Goal: Information Seeking & Learning: Learn about a topic

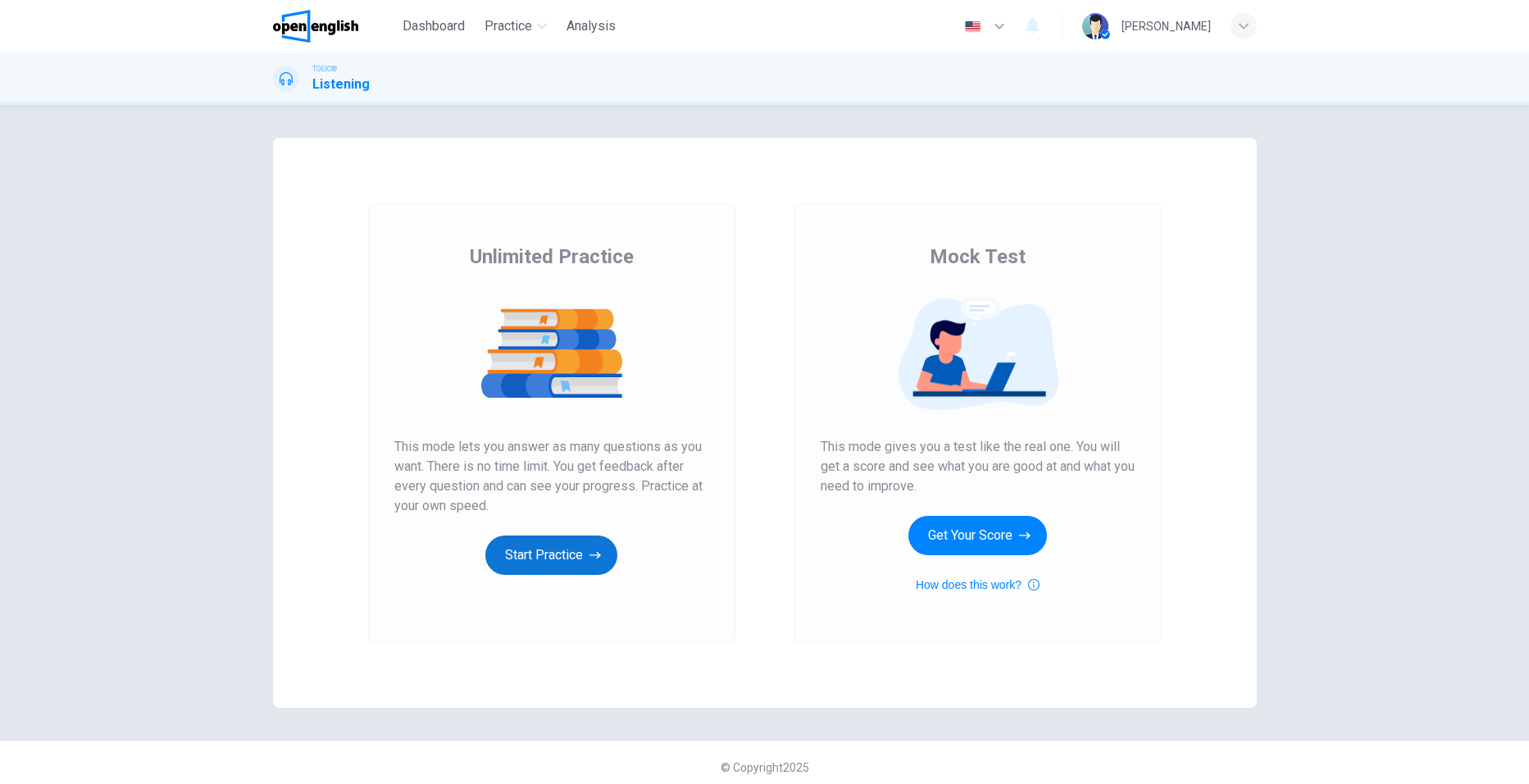
click at [539, 549] on button "Start Practice" at bounding box center [551, 555] width 132 height 39
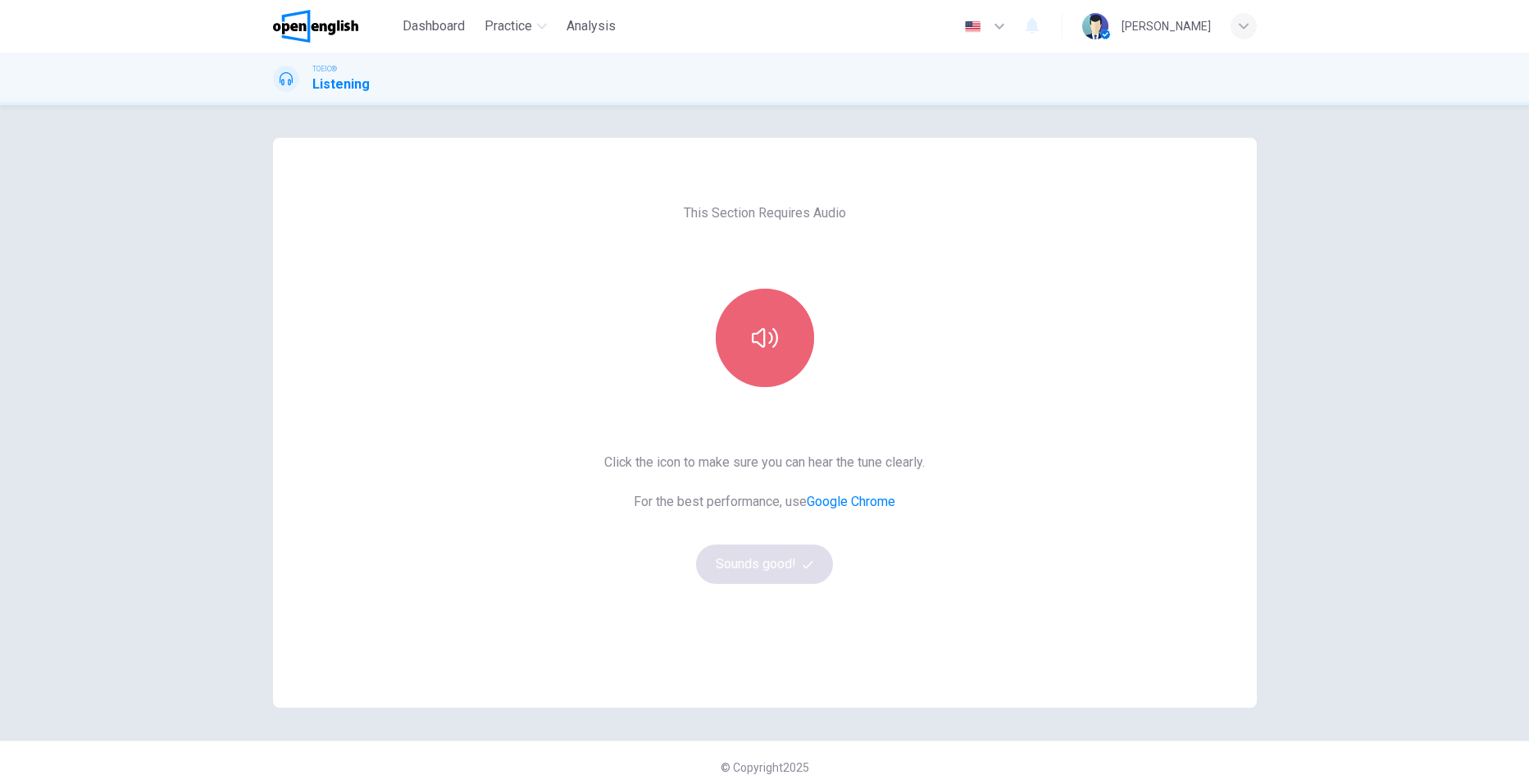
click at [769, 359] on button "button" at bounding box center [765, 338] width 99 height 99
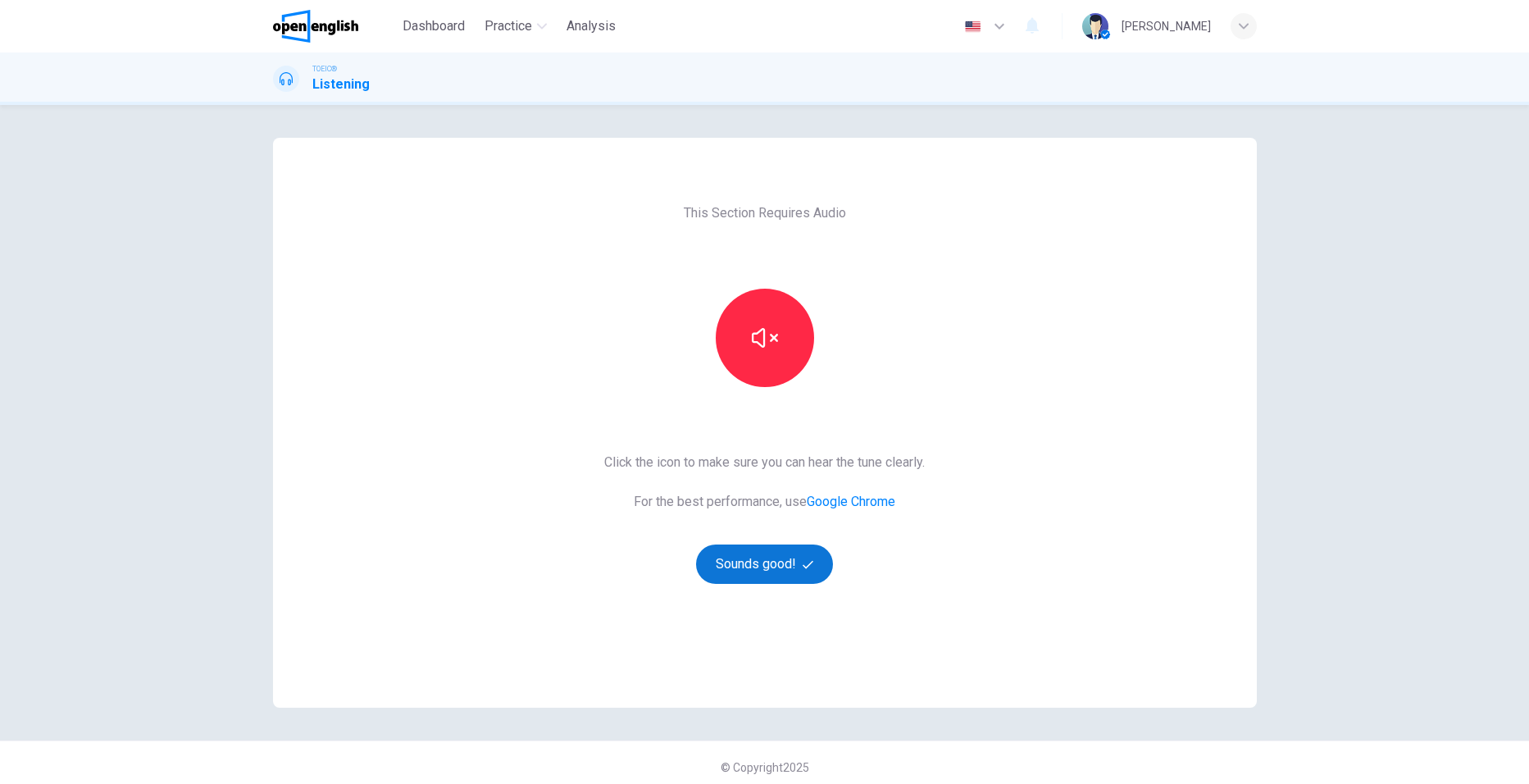
click at [769, 569] on button "Sounds good!" at bounding box center [765, 563] width 138 height 39
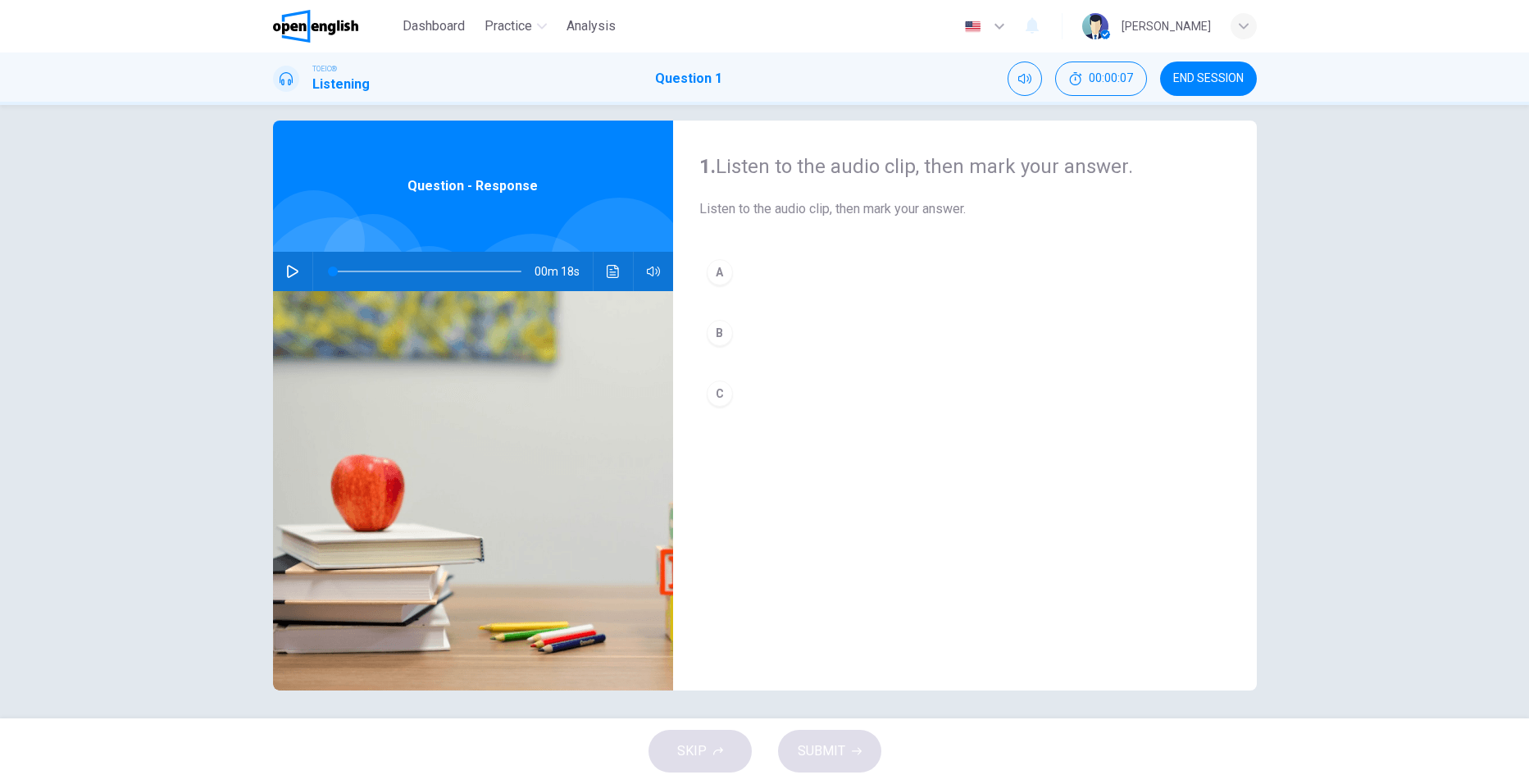
scroll to position [22, 0]
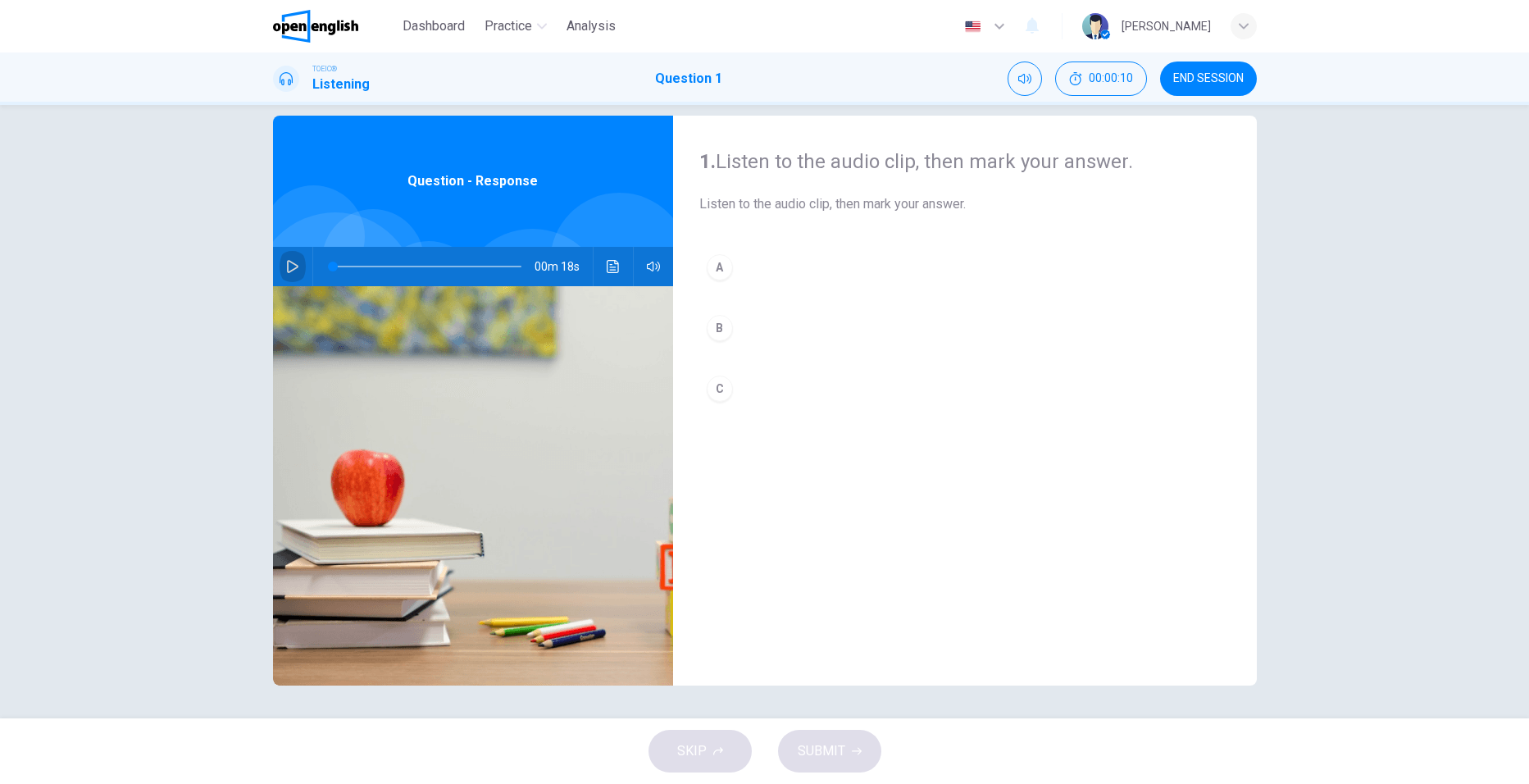
click at [287, 267] on icon "button" at bounding box center [293, 267] width 13 height 13
click at [931, 580] on div "1. Listen to the audio clip, then [PERSON_NAME] your answer. Listen to the audi…" at bounding box center [966, 401] width 584 height 570
click at [1011, 543] on div "1. Listen to the audio clip, then [PERSON_NAME] your answer. Listen to the audi…" at bounding box center [966, 401] width 584 height 570
drag, startPoint x: 1011, startPoint y: 542, endPoint x: 1008, endPoint y: 528, distance: 14.3
click at [1011, 537] on div "1. Listen to the audio clip, then [PERSON_NAME] your answer. Listen to the audi…" at bounding box center [966, 401] width 584 height 570
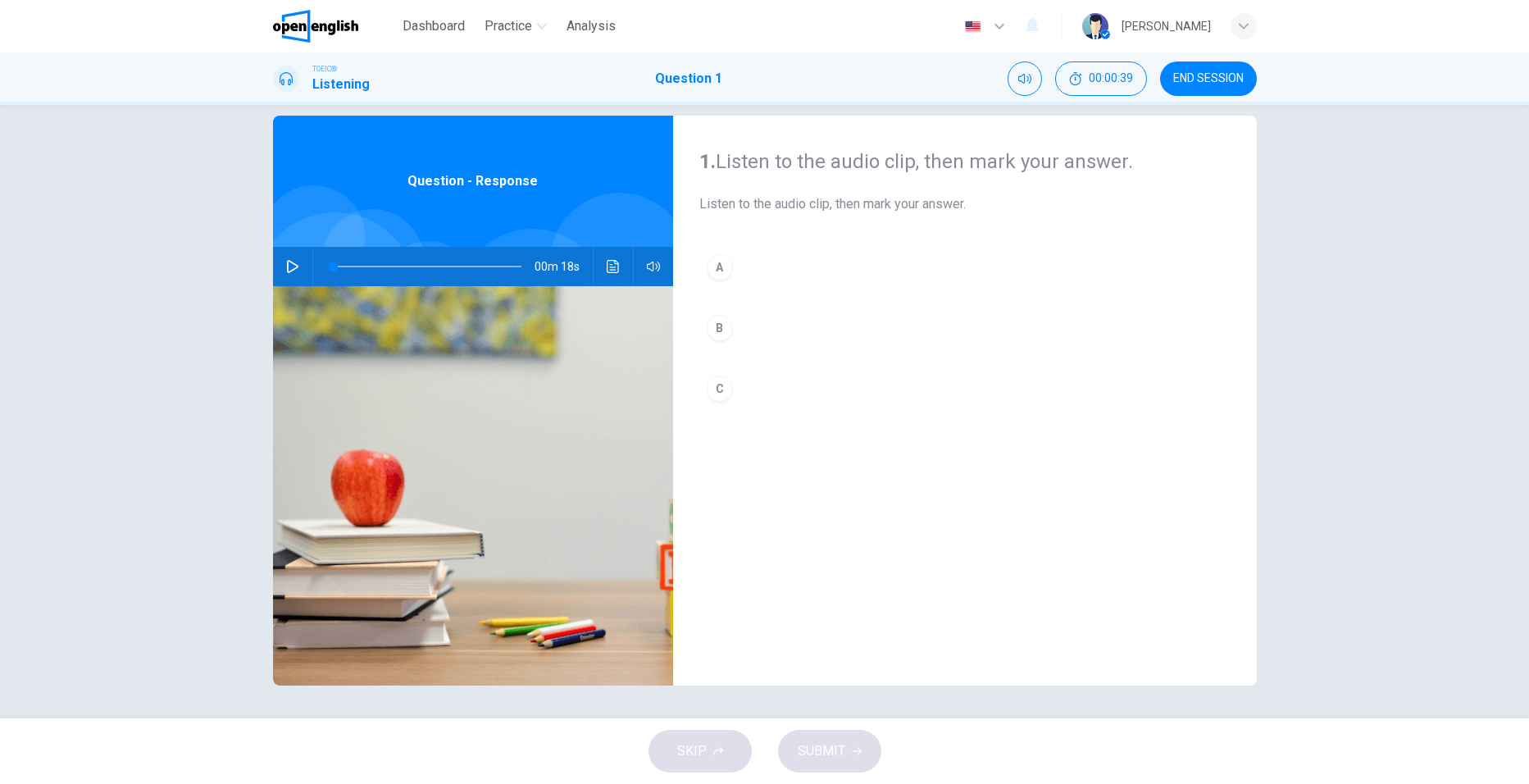
drag, startPoint x: 1008, startPoint y: 528, endPoint x: 999, endPoint y: 459, distance: 69.6
click at [1004, 502] on div "1. Listen to the audio clip, then [PERSON_NAME] your answer. Listen to the audi…" at bounding box center [966, 401] width 584 height 570
drag, startPoint x: 996, startPoint y: 434, endPoint x: 995, endPoint y: 422, distance: 12.0
click at [995, 423] on div "A B C" at bounding box center [965, 344] width 531 height 195
click at [990, 412] on div "A B C" at bounding box center [965, 344] width 531 height 195
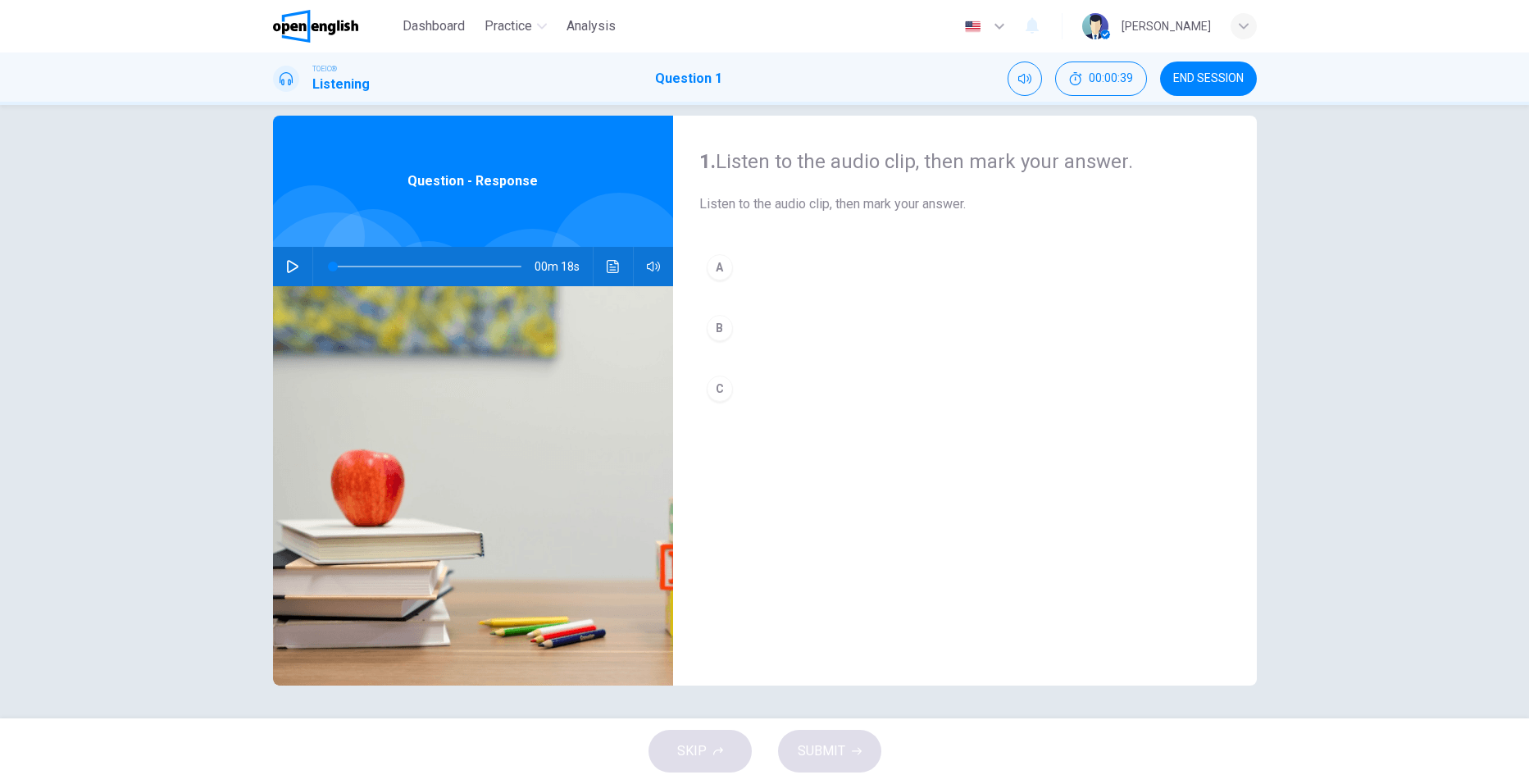
click at [984, 406] on button "C" at bounding box center [965, 388] width 531 height 41
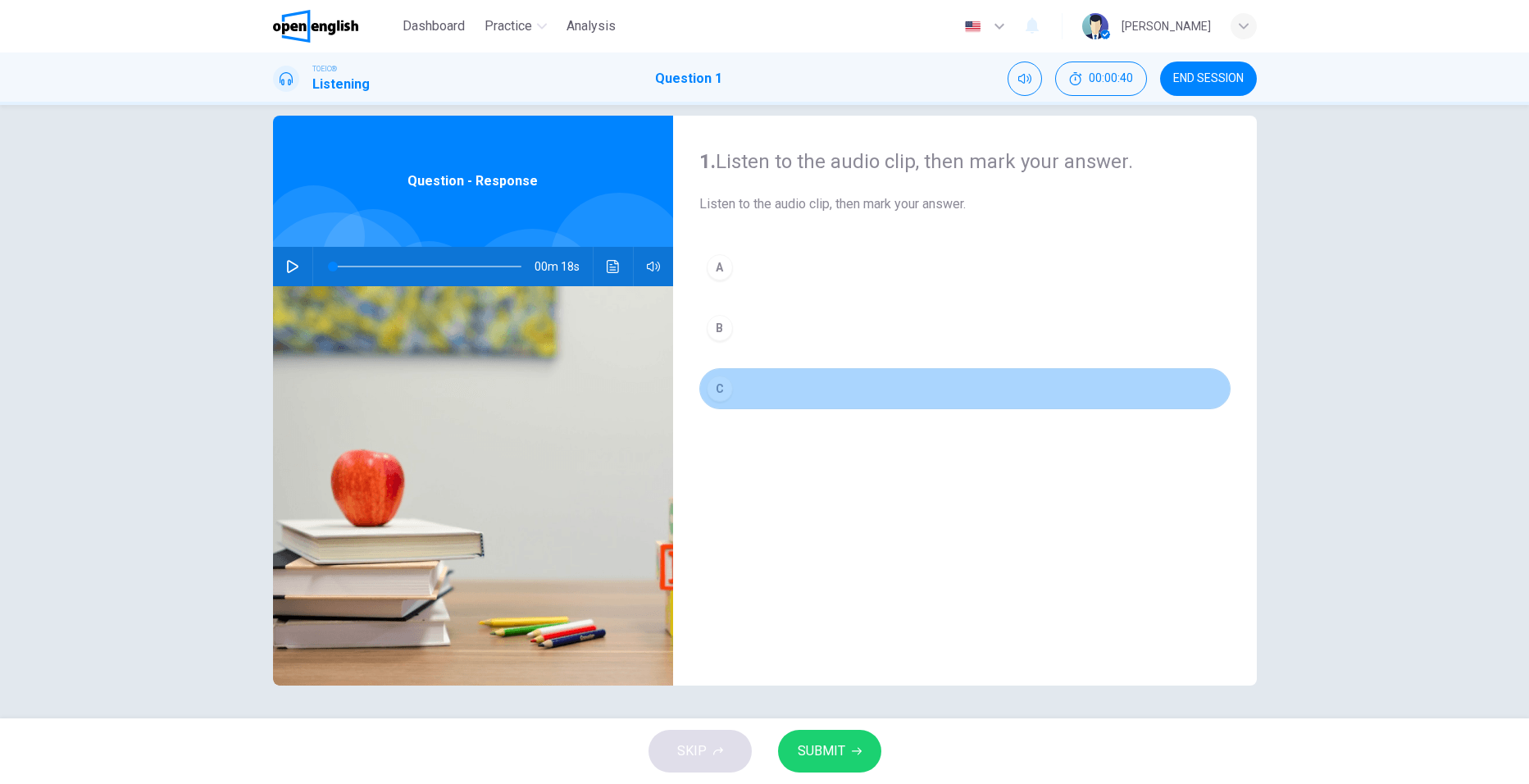
drag, startPoint x: 981, startPoint y: 407, endPoint x: 981, endPoint y: 417, distance: 10.0
click at [981, 417] on div "A B C" at bounding box center [965, 344] width 531 height 195
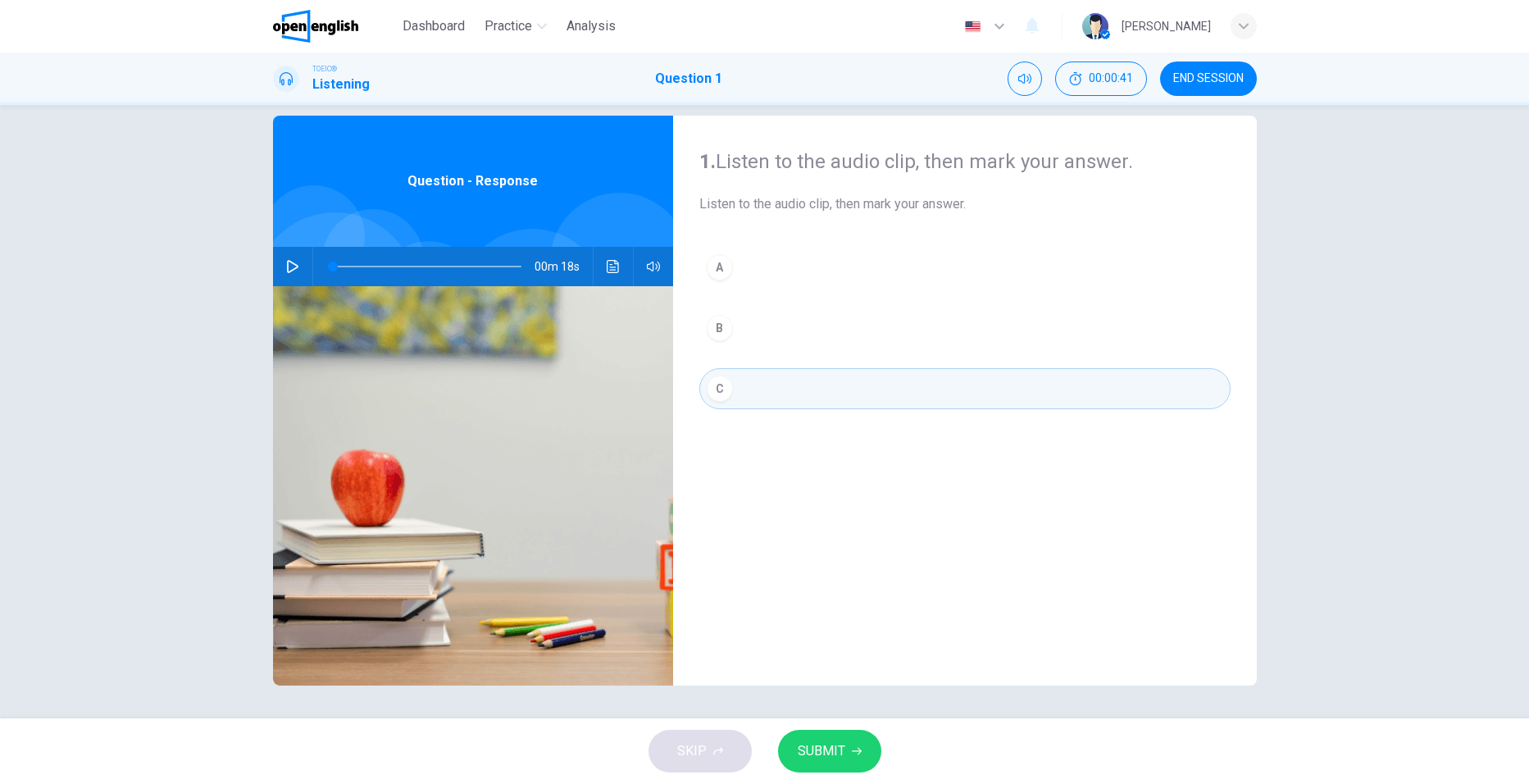
drag, startPoint x: 769, startPoint y: 511, endPoint x: 728, endPoint y: 469, distance: 58.7
click at [757, 496] on div "1. Listen to the audio clip, then [PERSON_NAME] your answer. Listen to the audi…" at bounding box center [966, 401] width 584 height 570
click at [290, 259] on button "button" at bounding box center [292, 266] width 26 height 39
click at [289, 267] on icon "button" at bounding box center [293, 267] width 13 height 13
click at [712, 330] on div "B" at bounding box center [719, 328] width 26 height 26
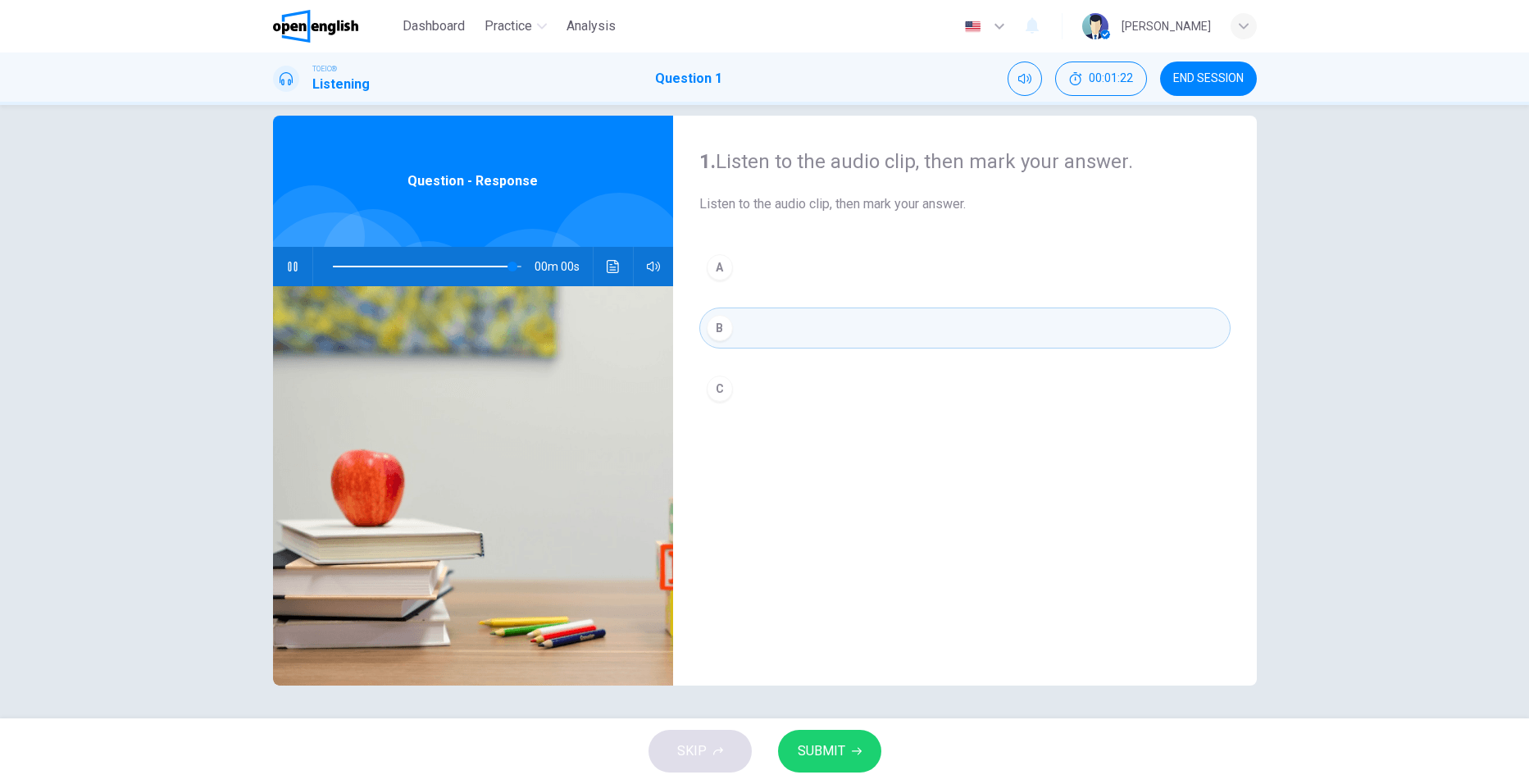
type input "*"
click at [821, 741] on span "SUBMIT" at bounding box center [822, 750] width 47 height 23
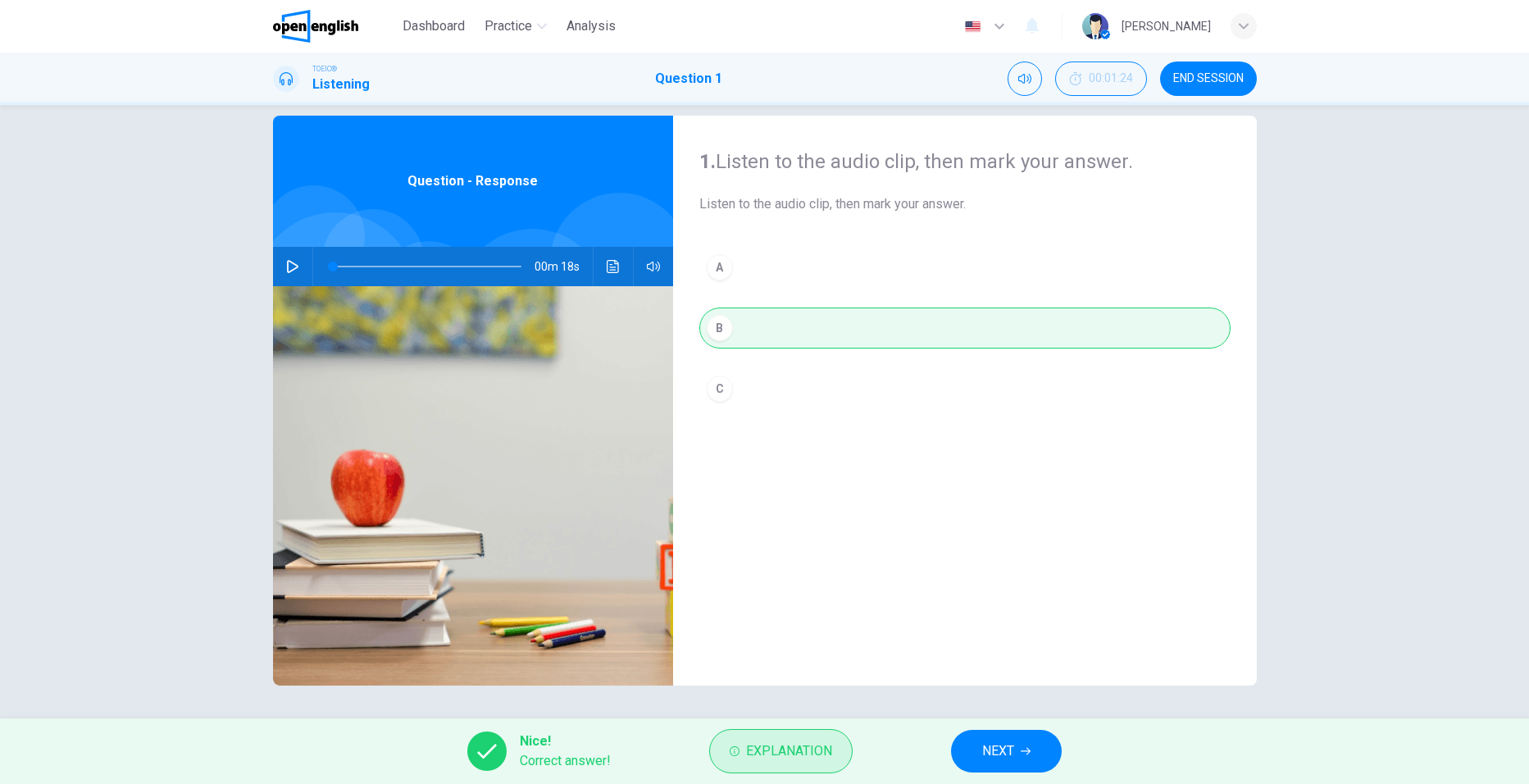
click at [810, 755] on span "Explanation" at bounding box center [789, 750] width 86 height 23
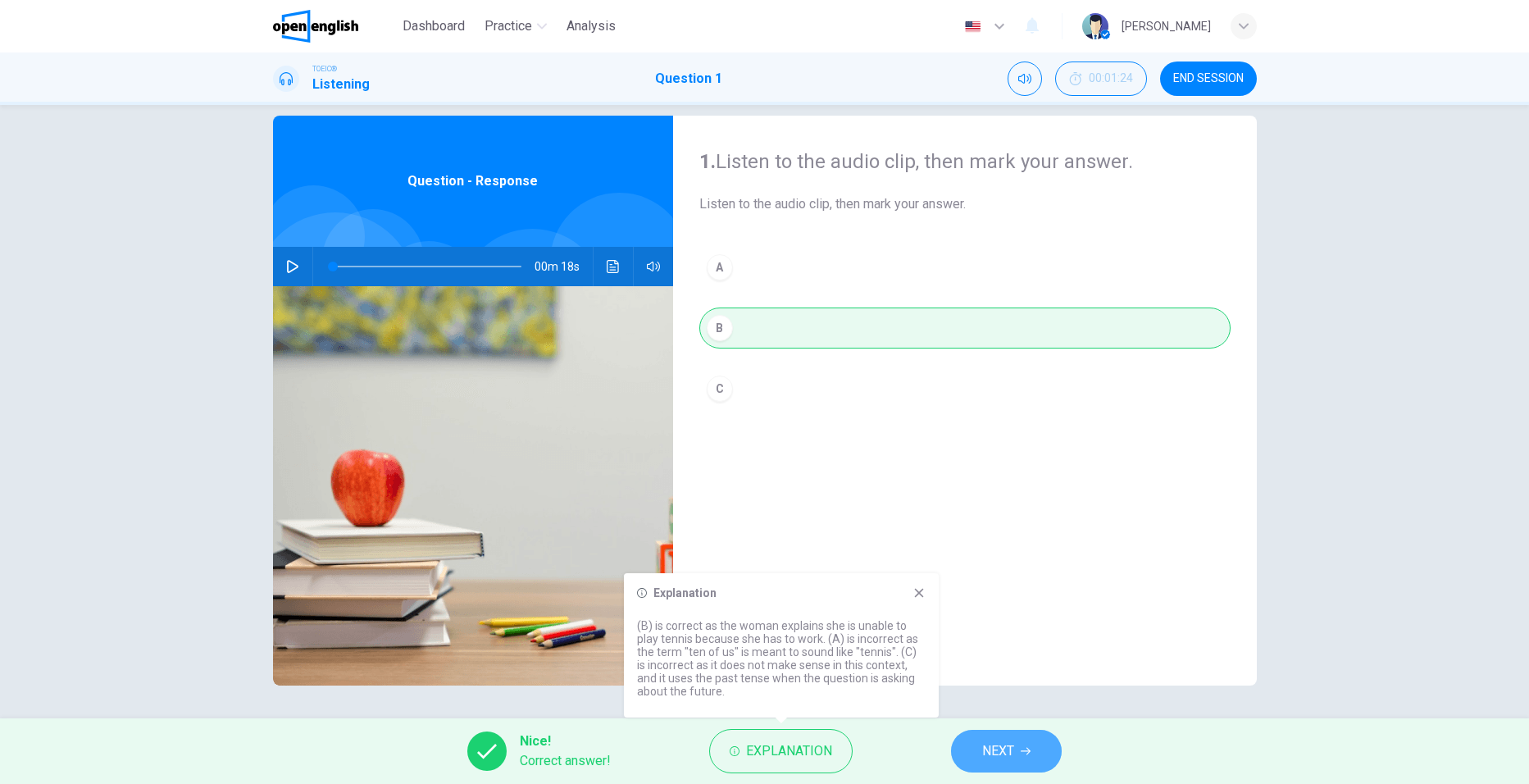
click at [1021, 748] on icon "button" at bounding box center [1025, 750] width 10 height 10
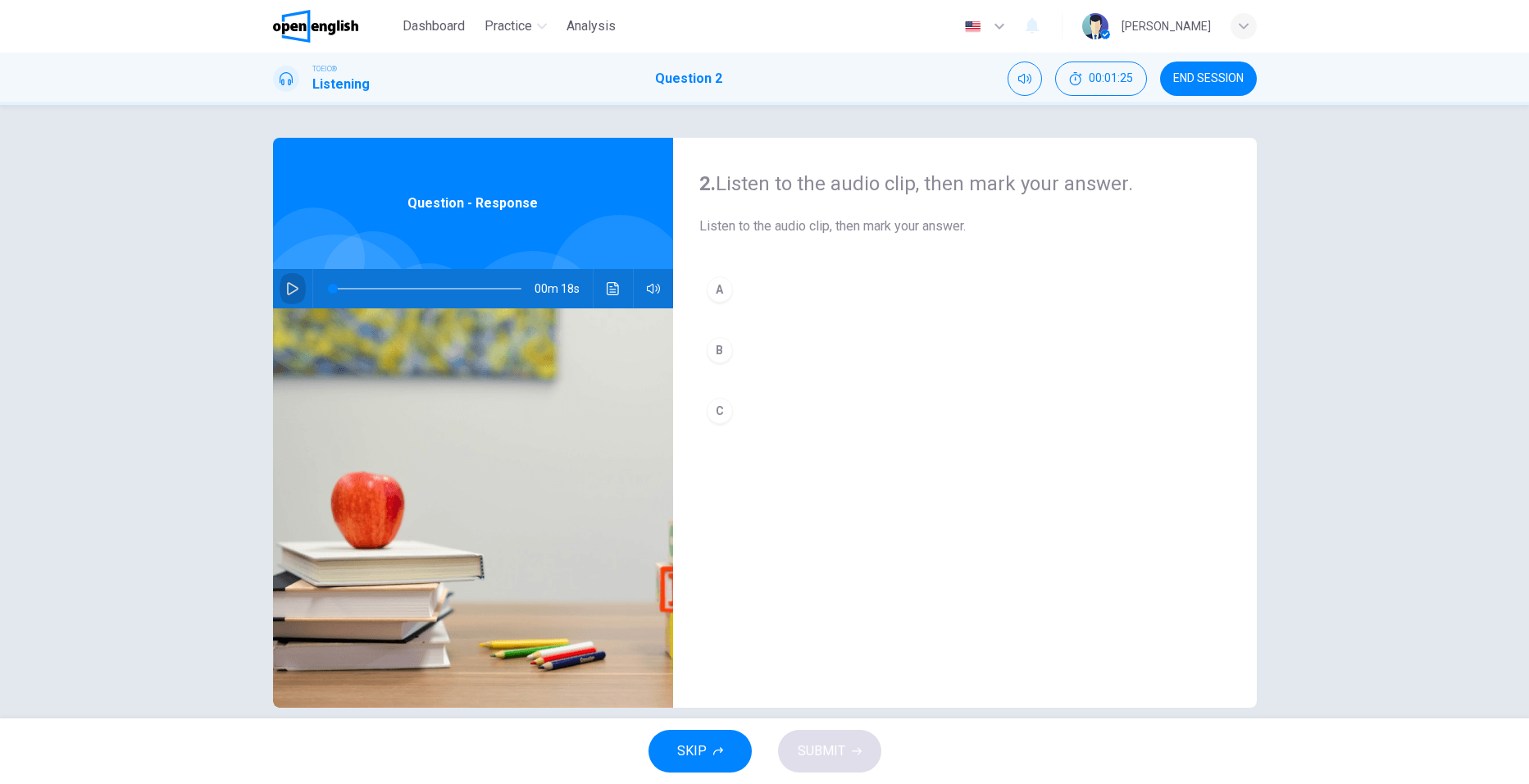
click at [292, 282] on icon "button" at bounding box center [293, 288] width 13 height 13
type input "*"
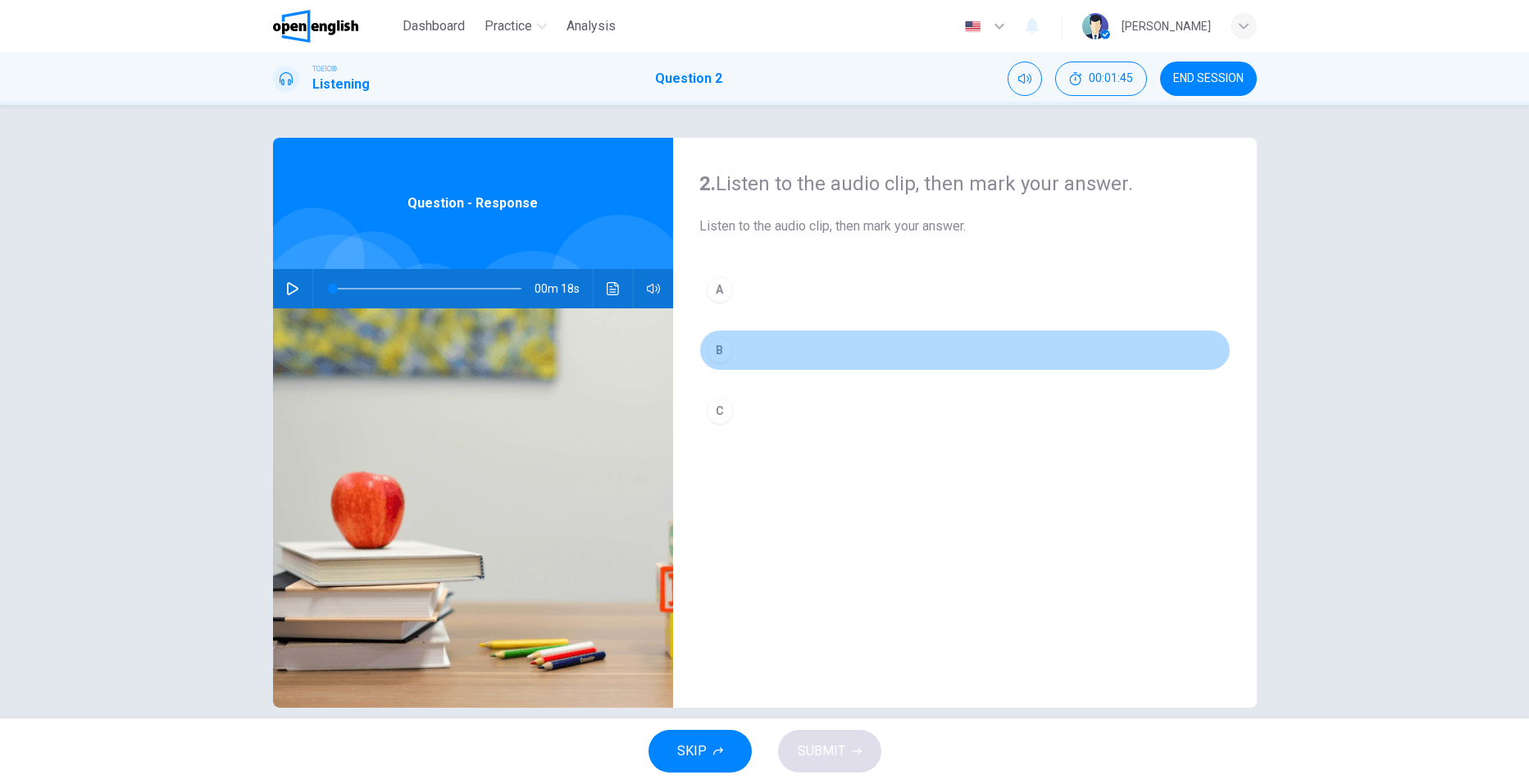
click at [720, 345] on div "B" at bounding box center [719, 350] width 26 height 26
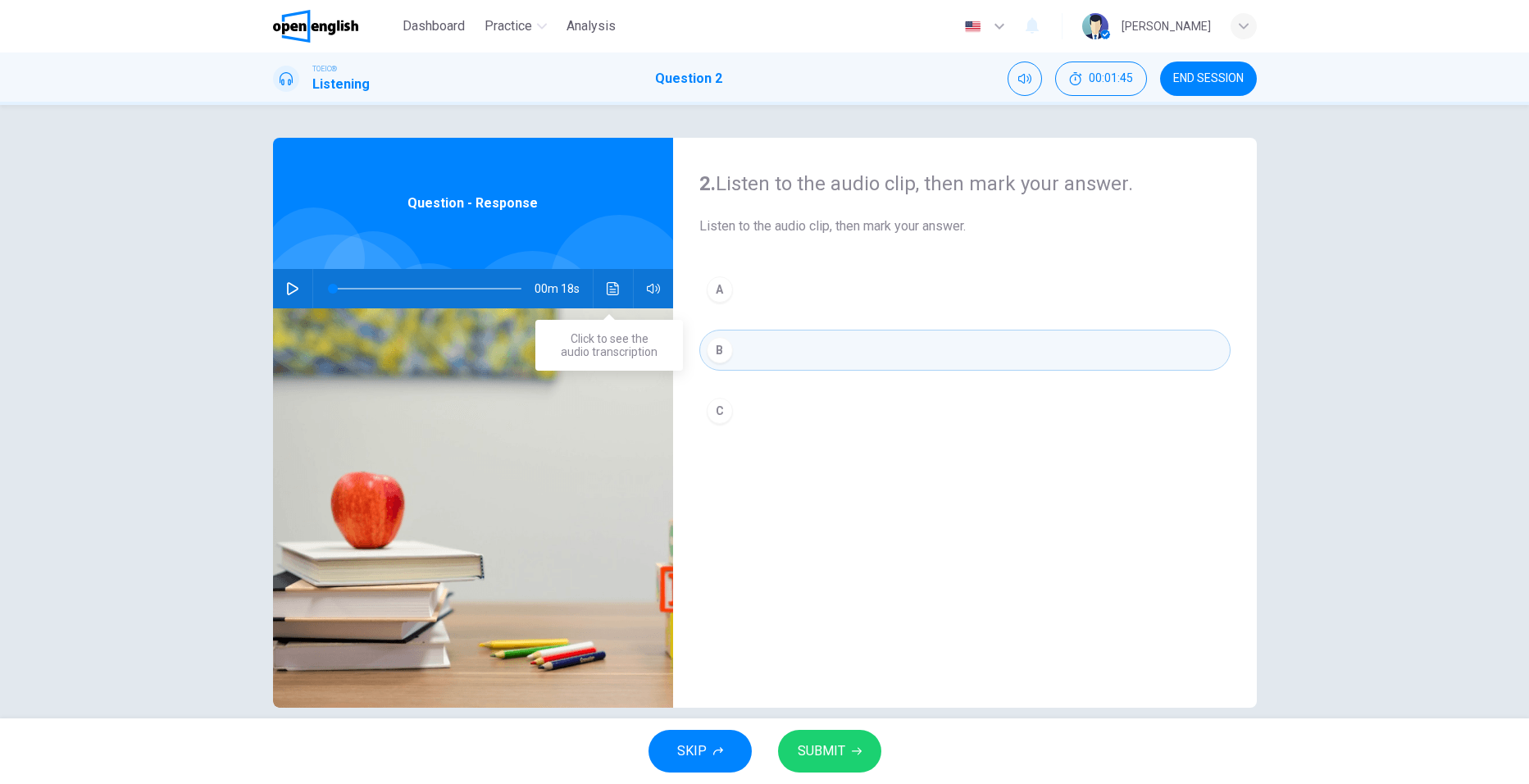
click at [616, 294] on button "Click to see the audio transcription" at bounding box center [613, 288] width 26 height 39
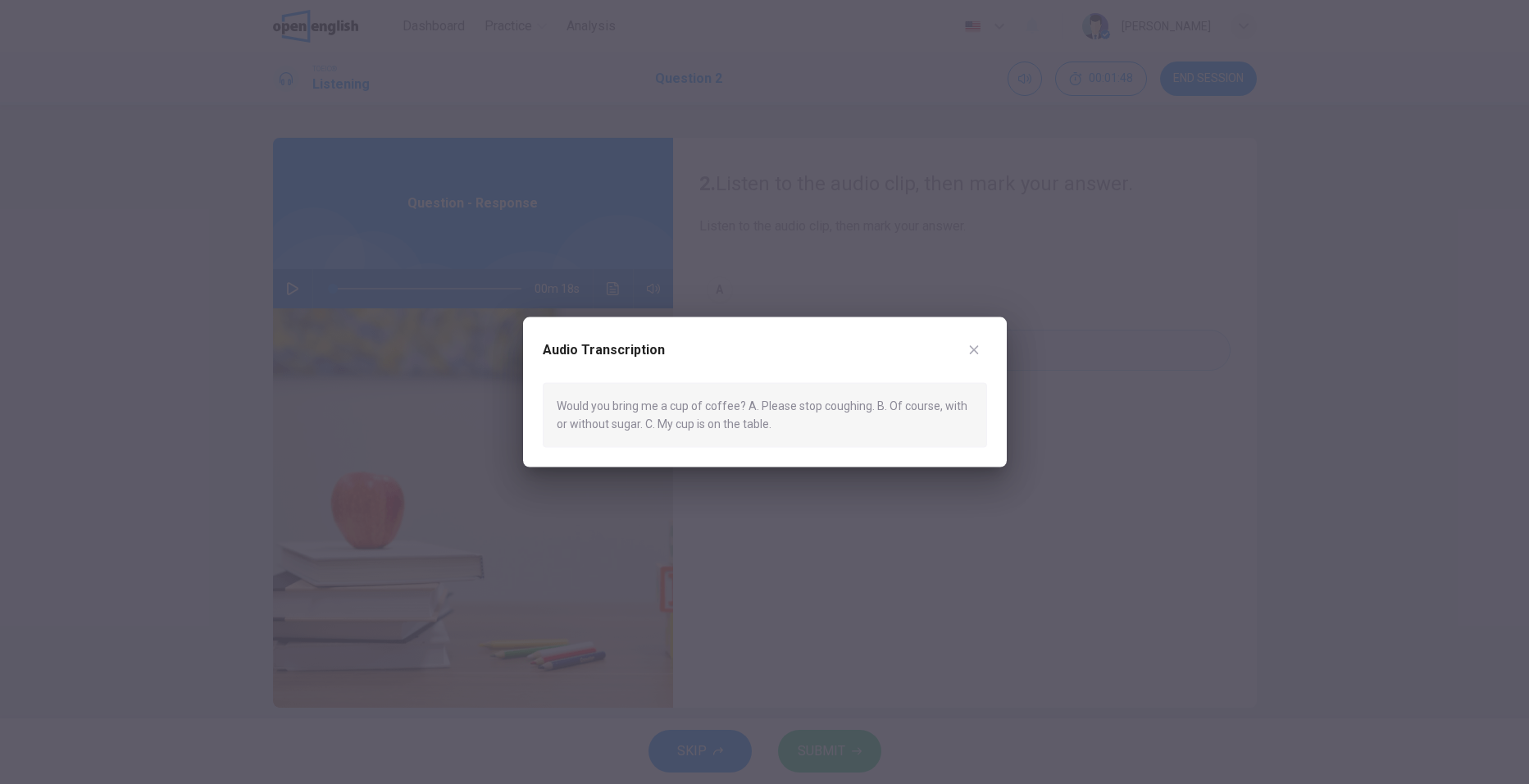
click at [601, 238] on div at bounding box center [764, 392] width 1529 height 784
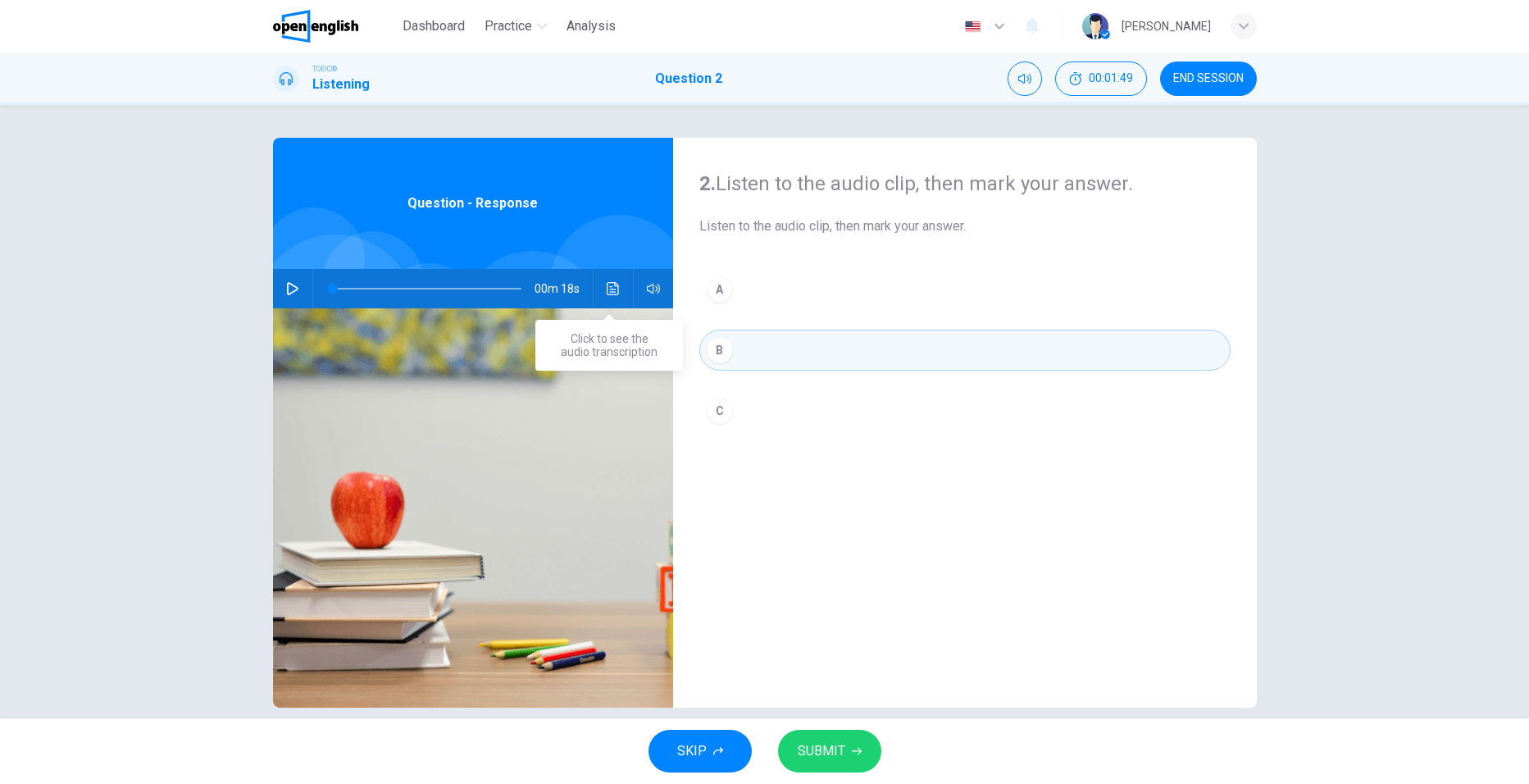
click at [607, 287] on icon "Click to see the audio transcription" at bounding box center [613, 288] width 12 height 13
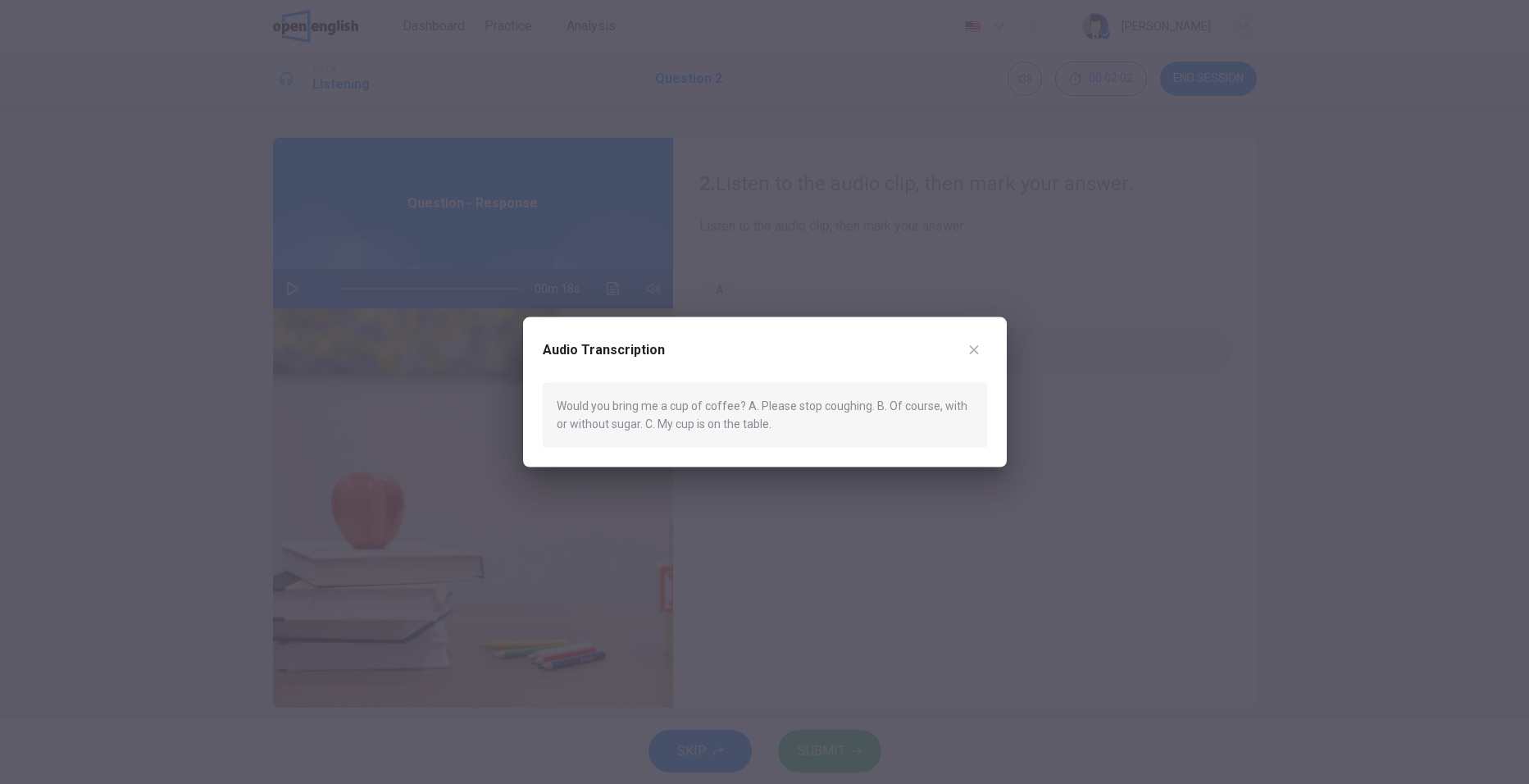
click at [498, 394] on div at bounding box center [764, 392] width 1529 height 784
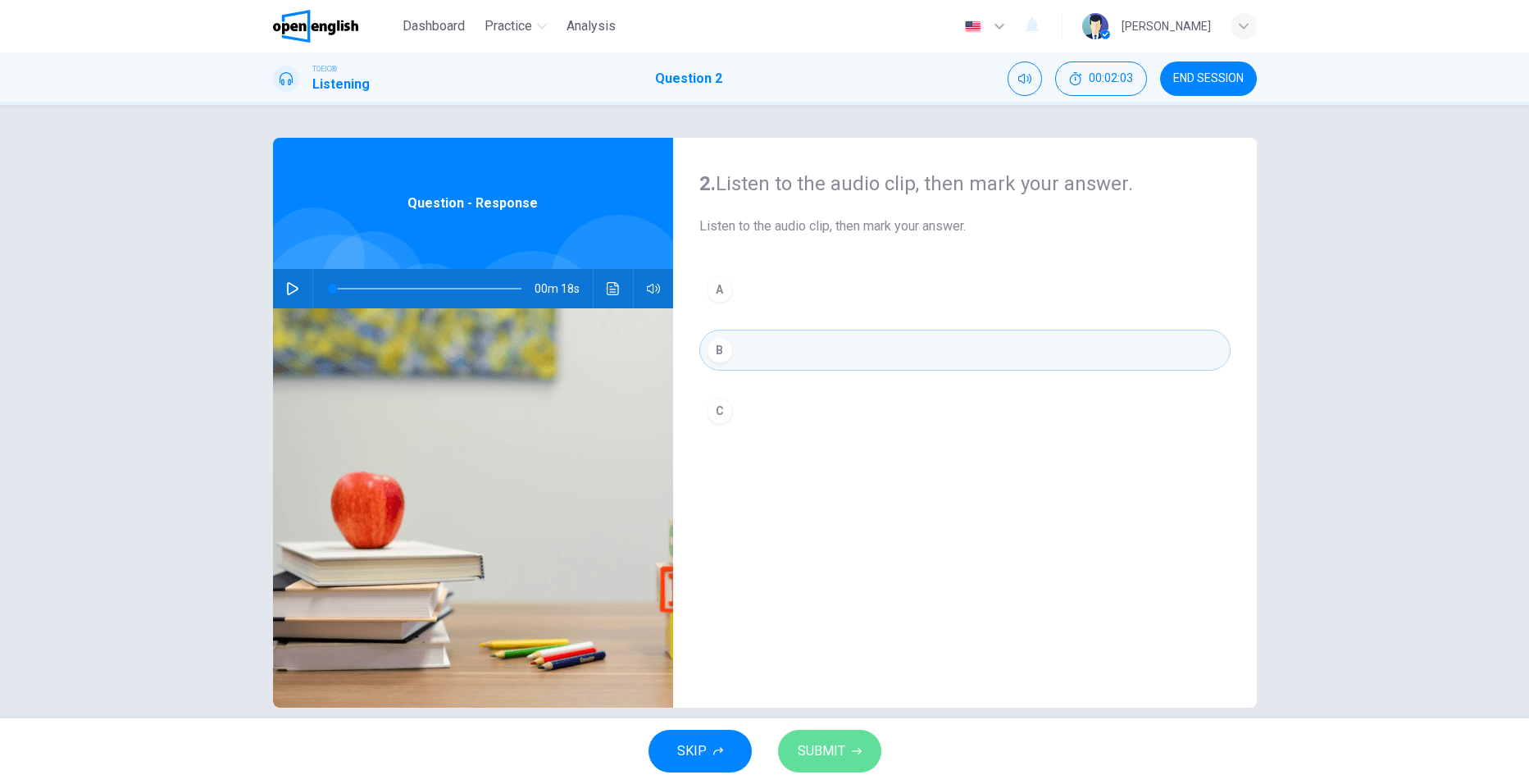
click at [833, 759] on span "SUBMIT" at bounding box center [822, 750] width 47 height 23
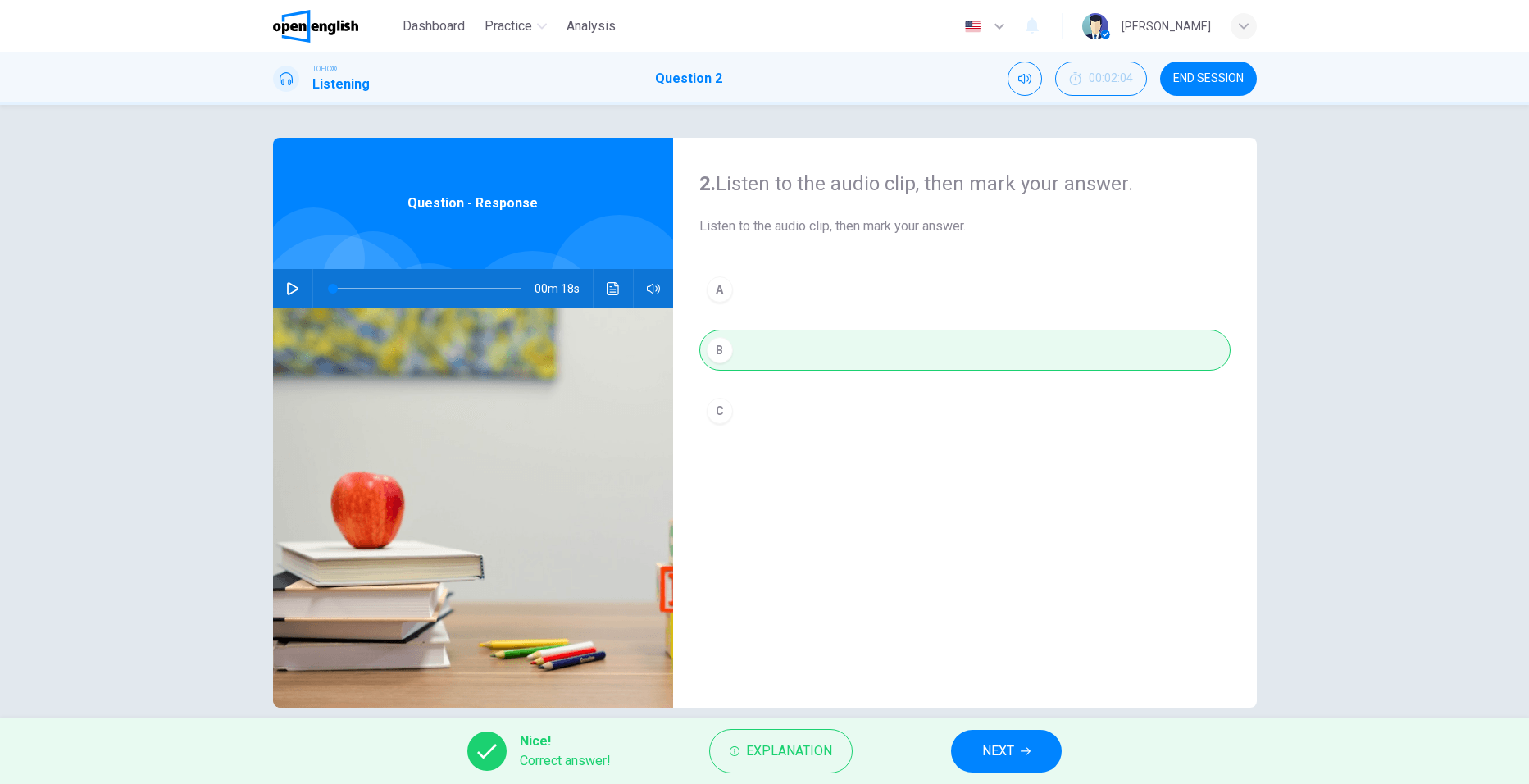
click at [971, 750] on button "NEXT" at bounding box center [1006, 750] width 110 height 43
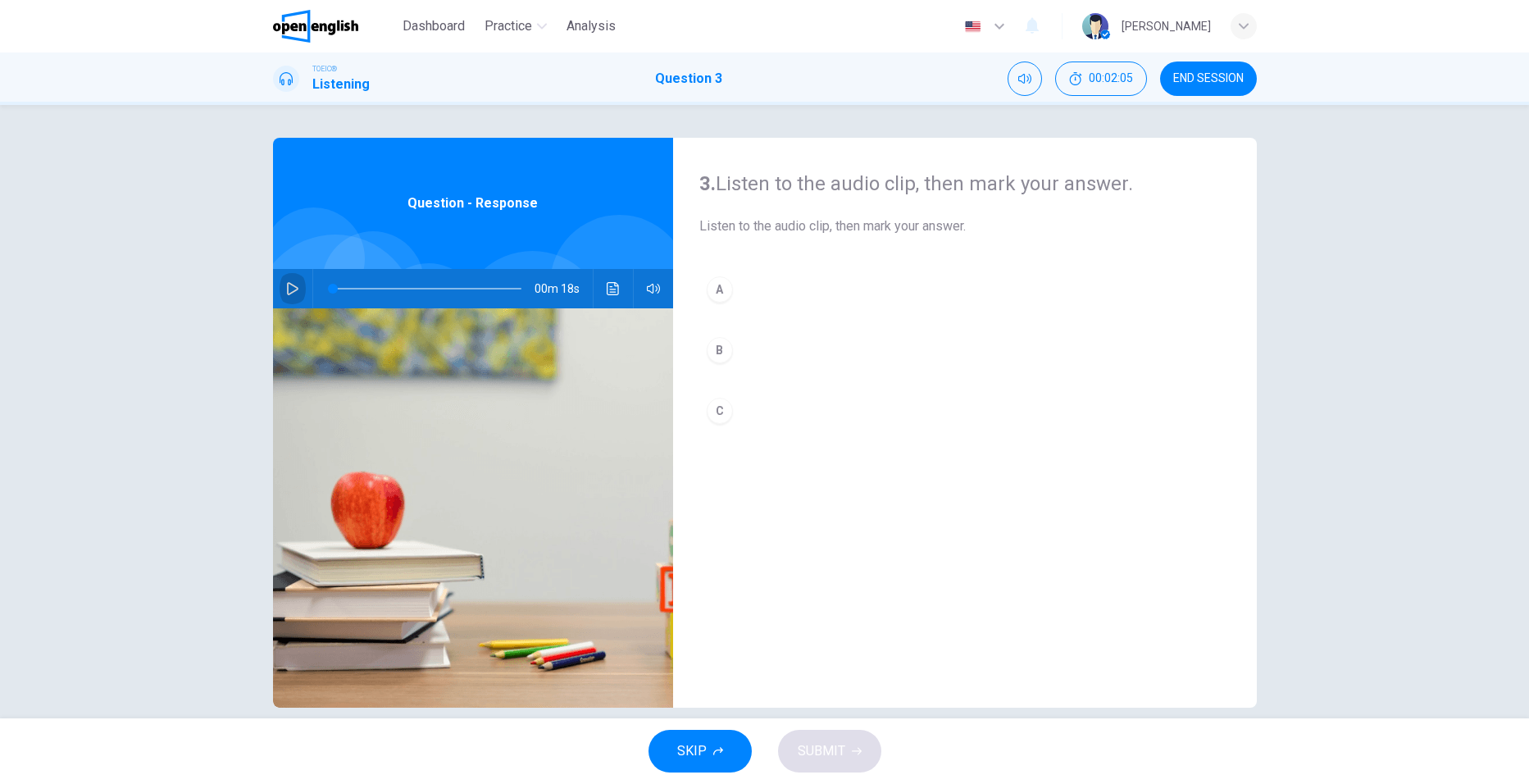
click at [294, 283] on icon "button" at bounding box center [293, 288] width 13 height 13
click at [287, 287] on icon "button" at bounding box center [293, 288] width 13 height 13
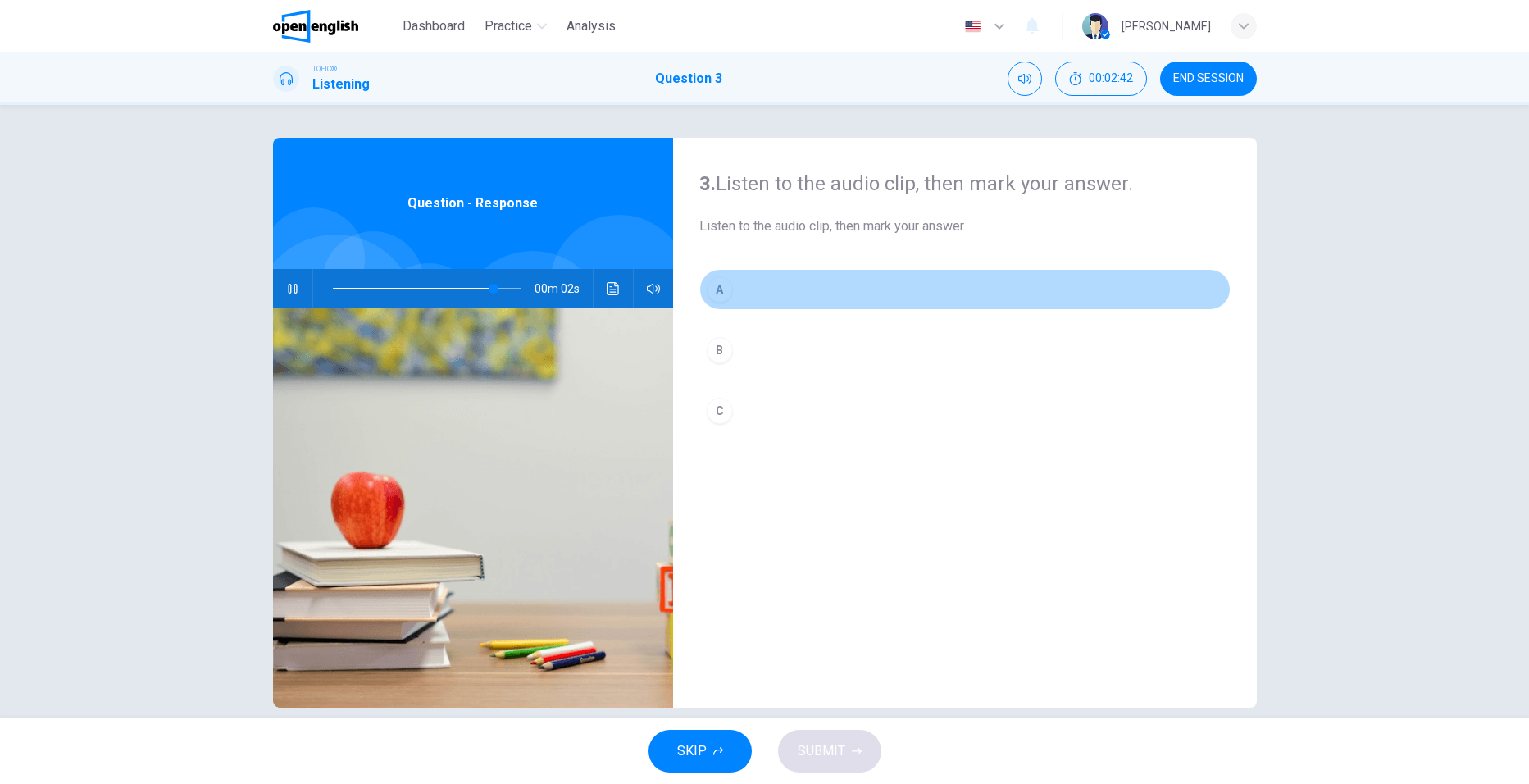
click at [721, 290] on div "A" at bounding box center [719, 289] width 26 height 26
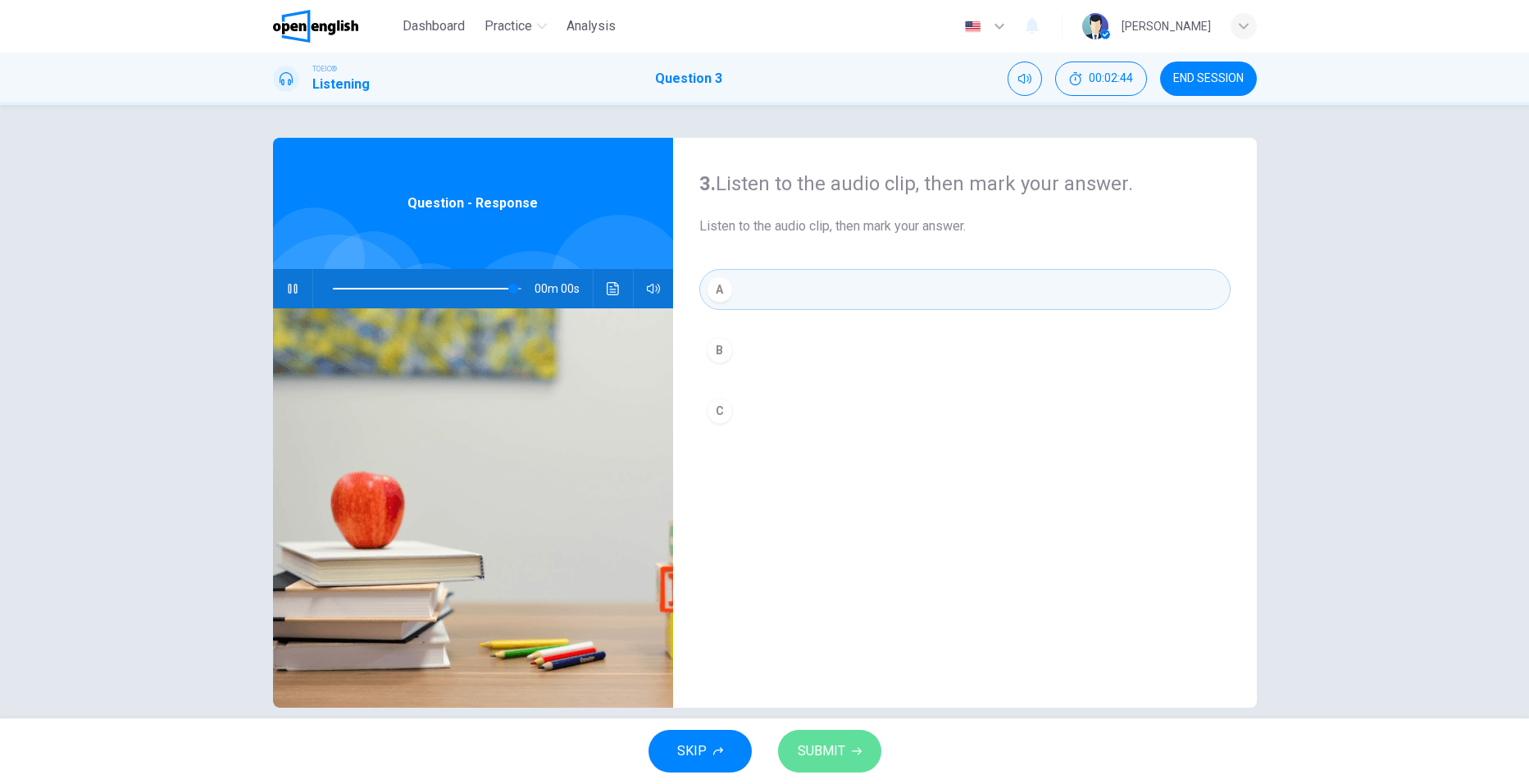
type input "*"
click at [826, 753] on span "SUBMIT" at bounding box center [822, 750] width 47 height 23
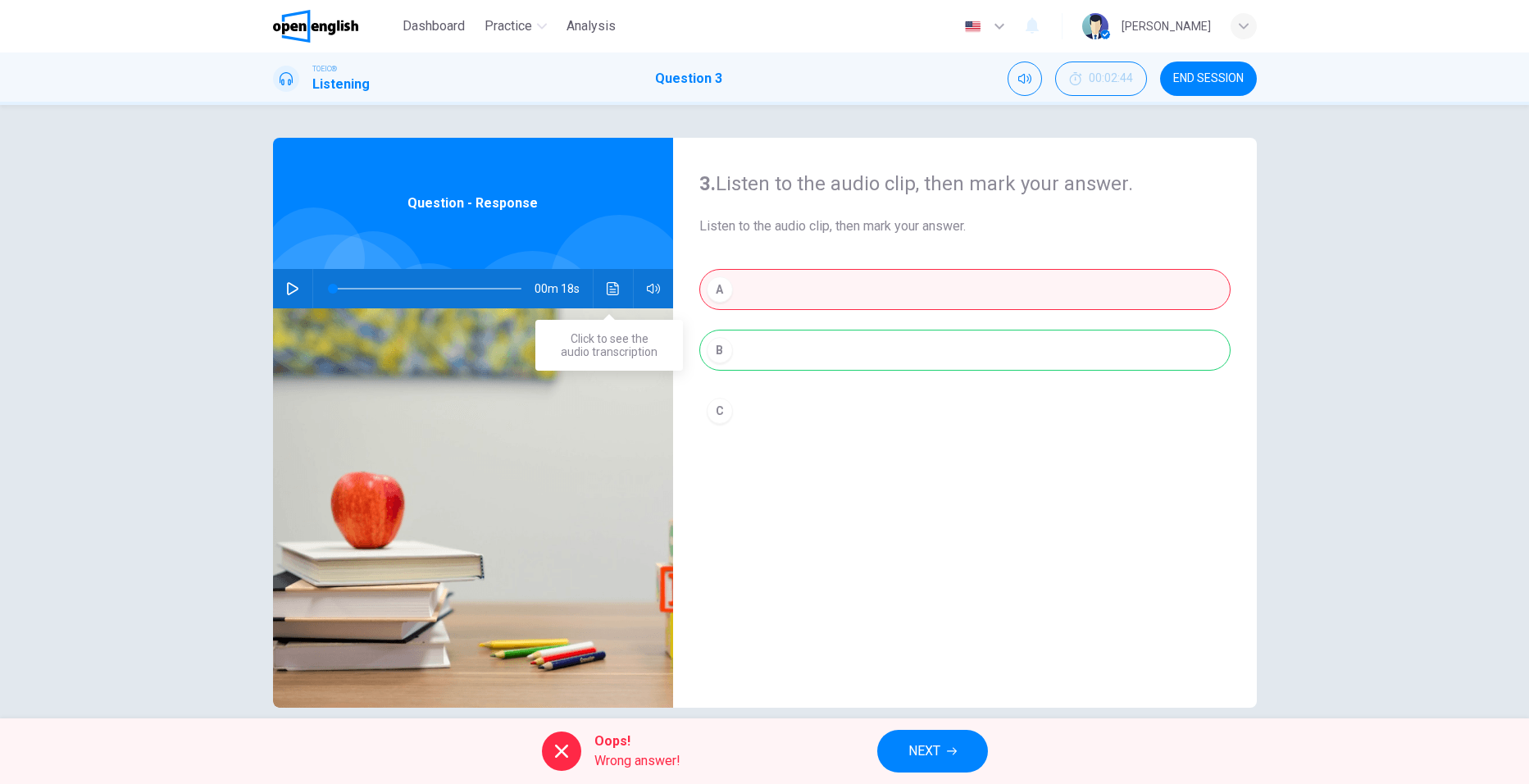
click at [614, 289] on icon "Click to see the audio transcription" at bounding box center [613, 288] width 12 height 13
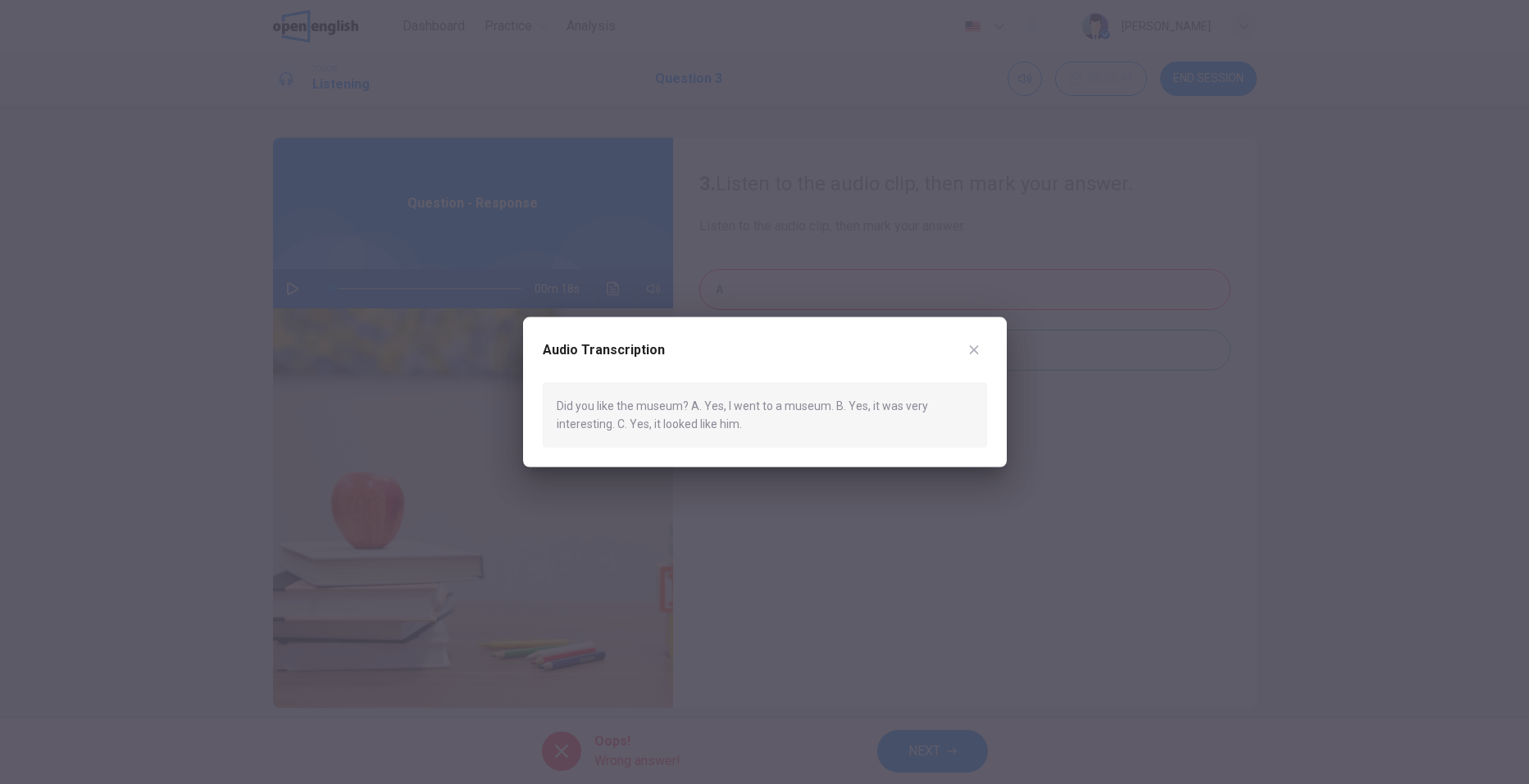
click at [968, 348] on icon "button" at bounding box center [974, 350] width 13 height 13
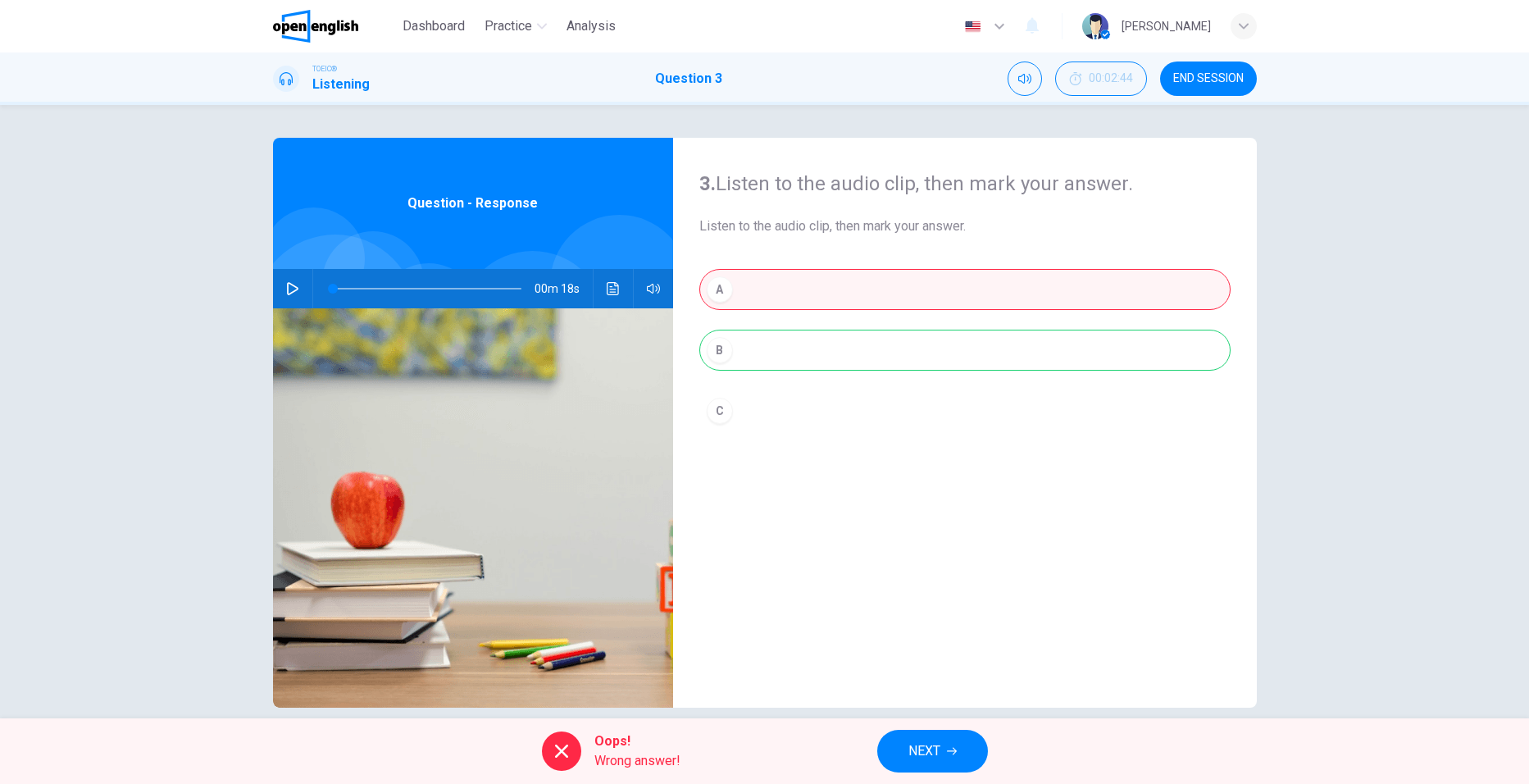
click at [807, 298] on div "A B C" at bounding box center [965, 367] width 531 height 195
click at [923, 753] on span "NEXT" at bounding box center [924, 750] width 32 height 23
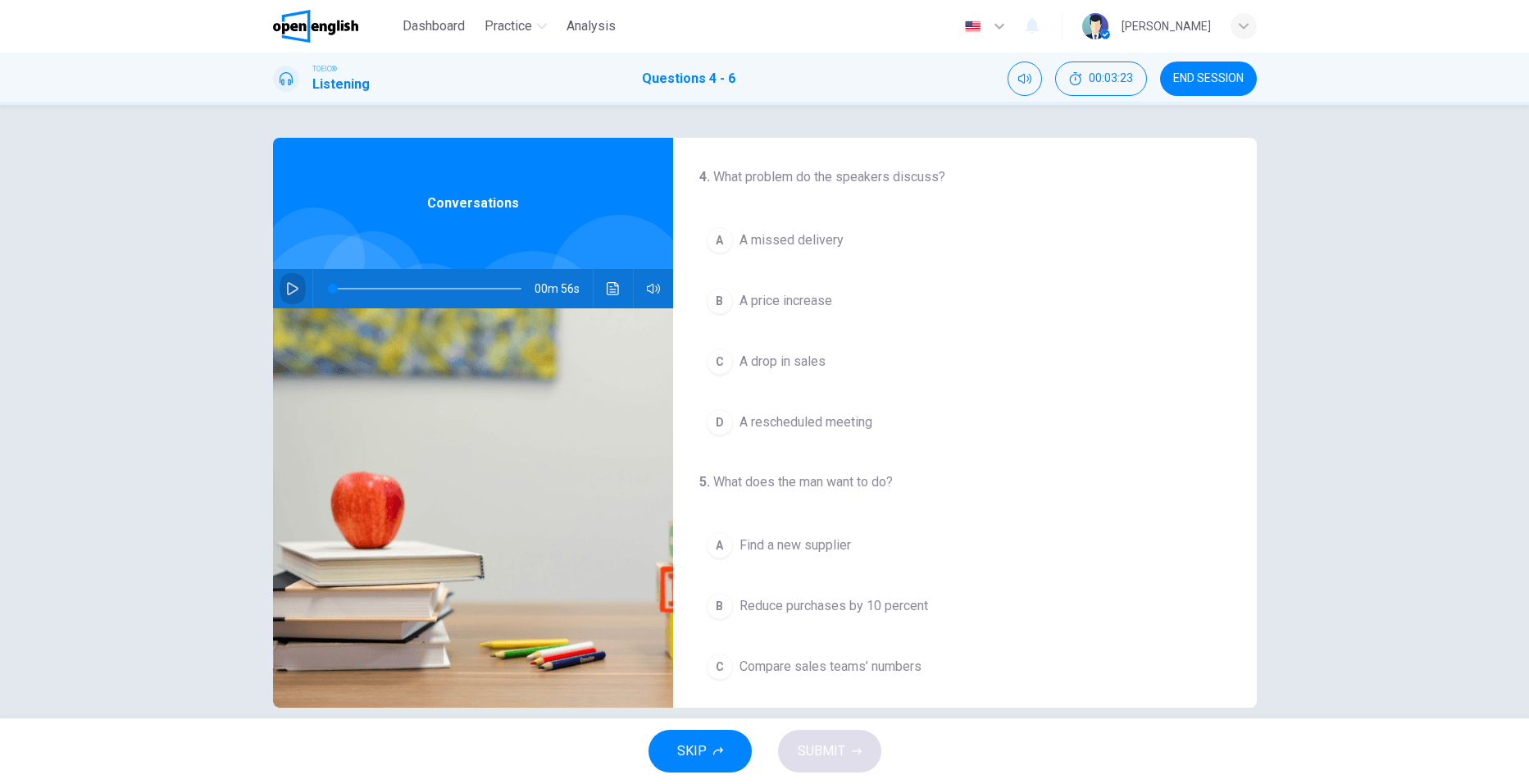
click at [289, 281] on button "button" at bounding box center [292, 288] width 26 height 39
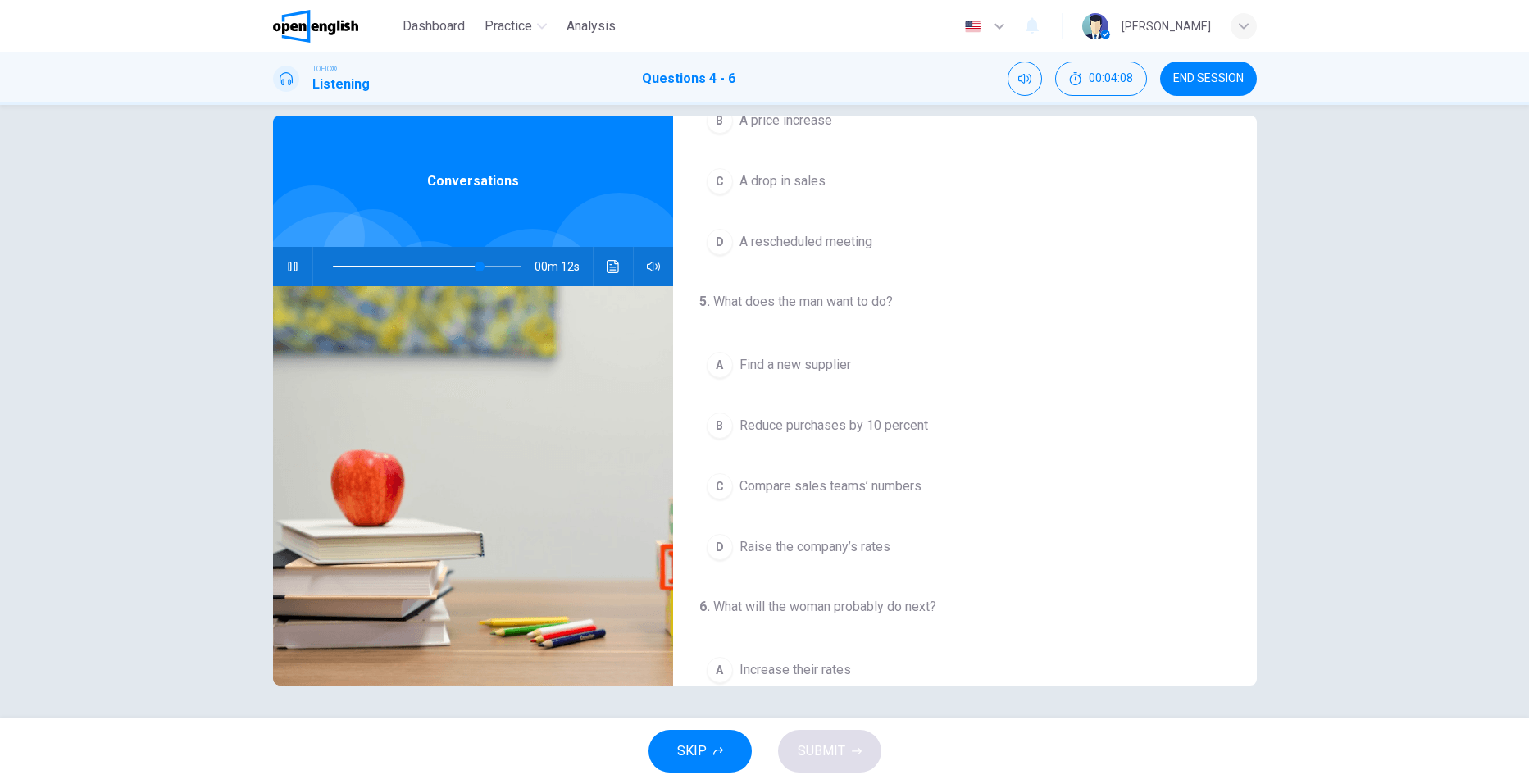
scroll to position [164, 0]
click at [333, 264] on span at bounding box center [427, 266] width 189 height 23
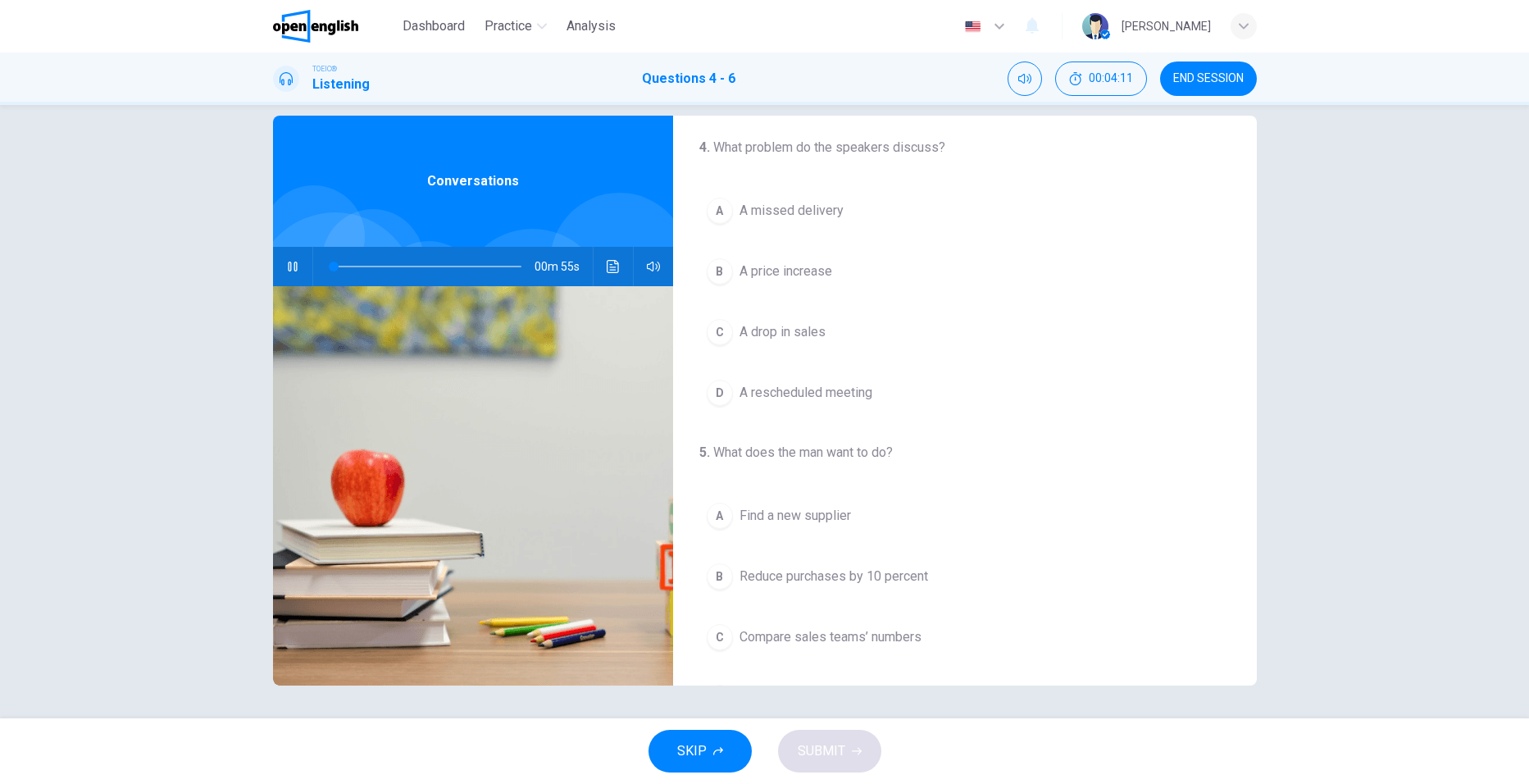
scroll to position [0, 0]
click at [717, 281] on div "B" at bounding box center [719, 278] width 26 height 26
click at [719, 512] on div "B" at bounding box center [719, 514] width 26 height 26
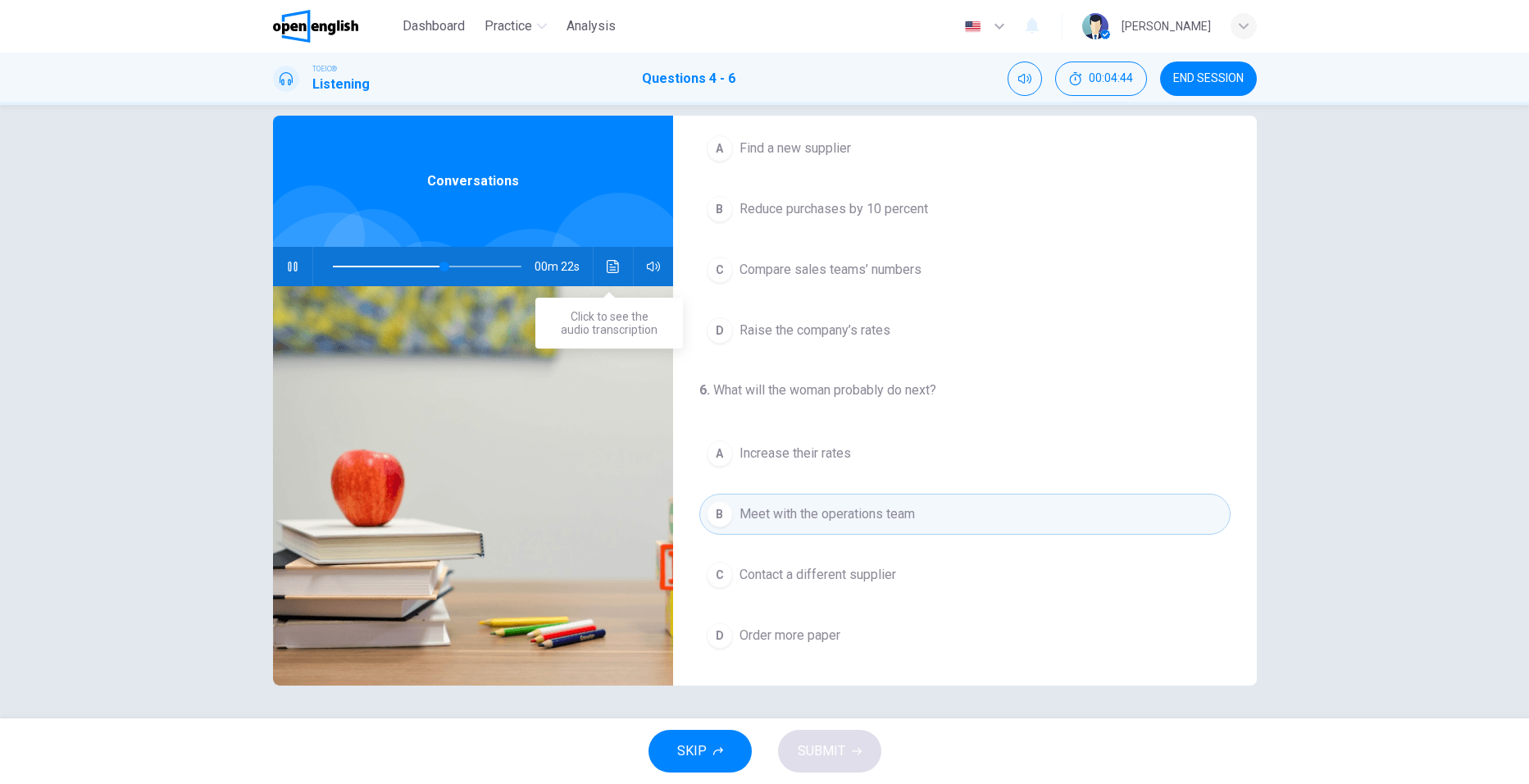
click at [607, 266] on icon "Click to see the audio transcription" at bounding box center [613, 267] width 13 height 13
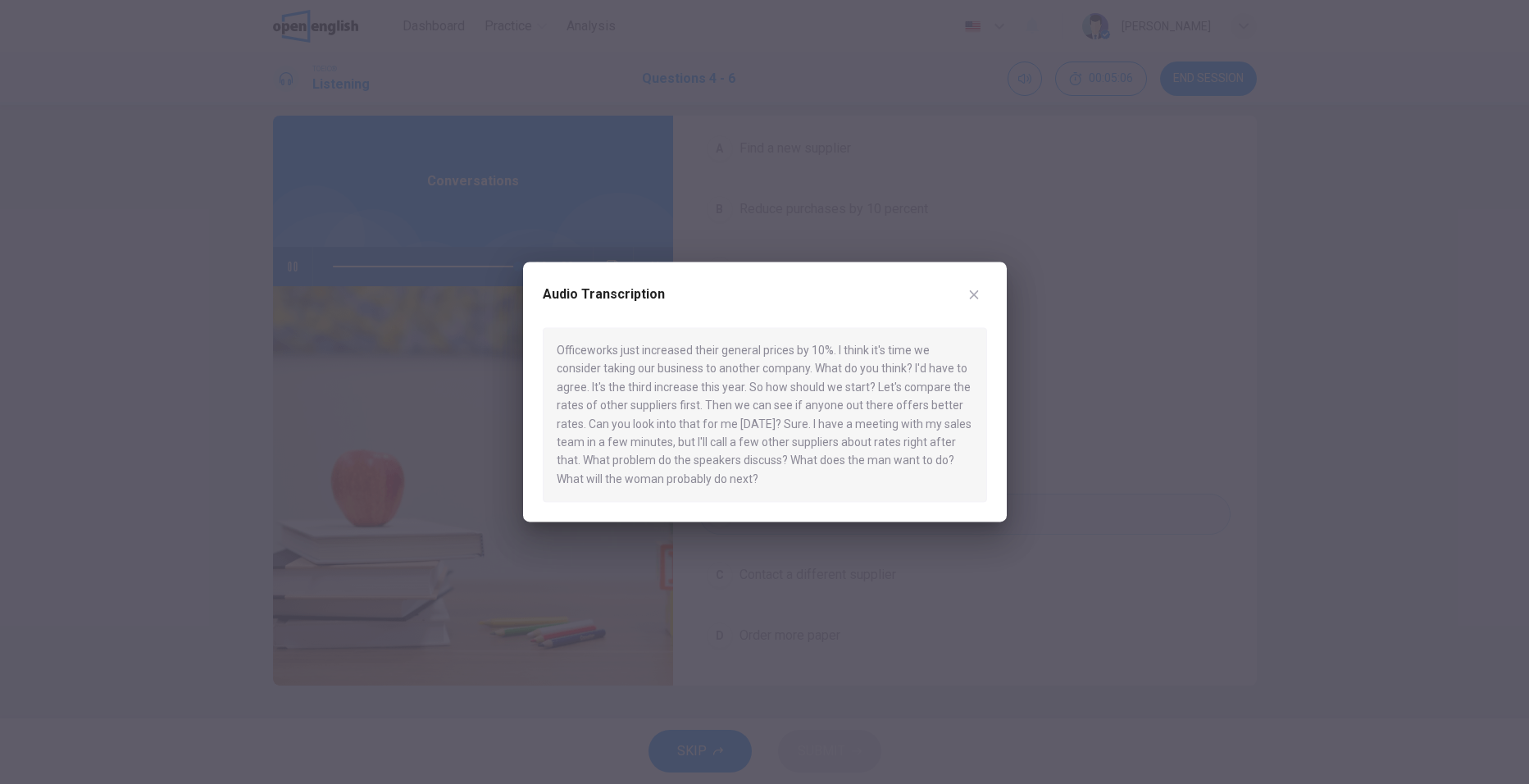
type input "*"
click at [975, 298] on icon "button" at bounding box center [974, 294] width 13 height 13
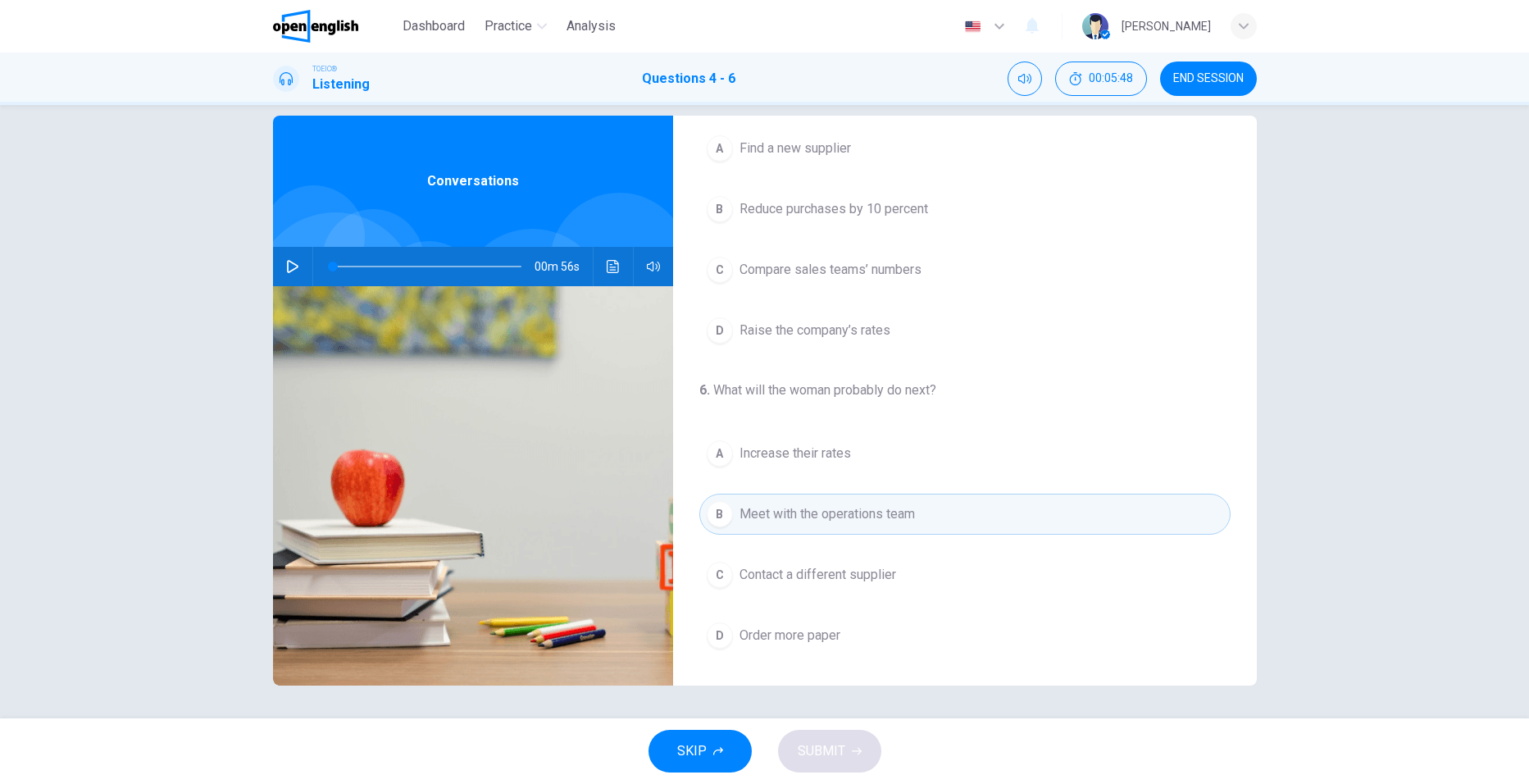
click at [710, 574] on div "C" at bounding box center [719, 574] width 26 height 26
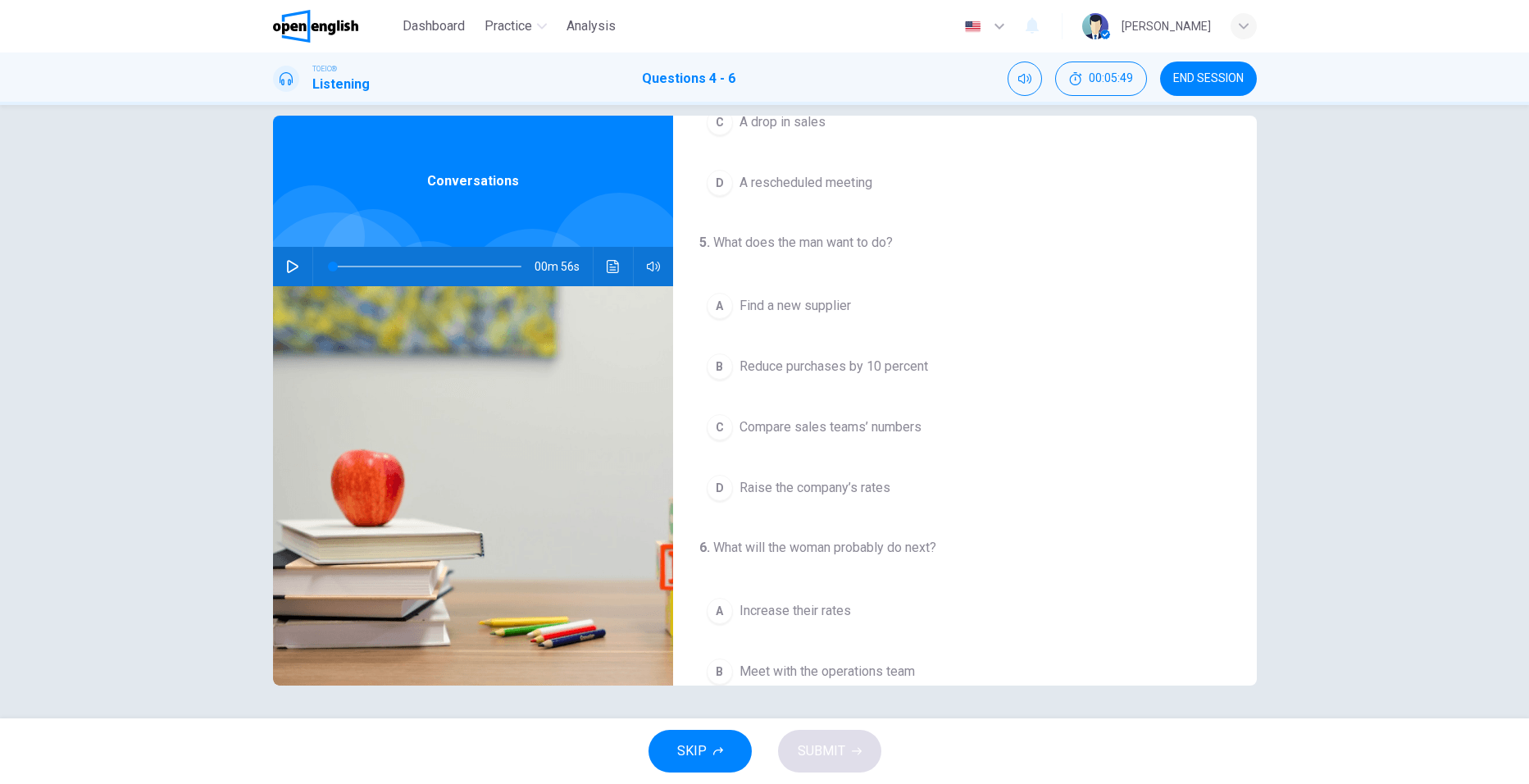
scroll to position [211, 0]
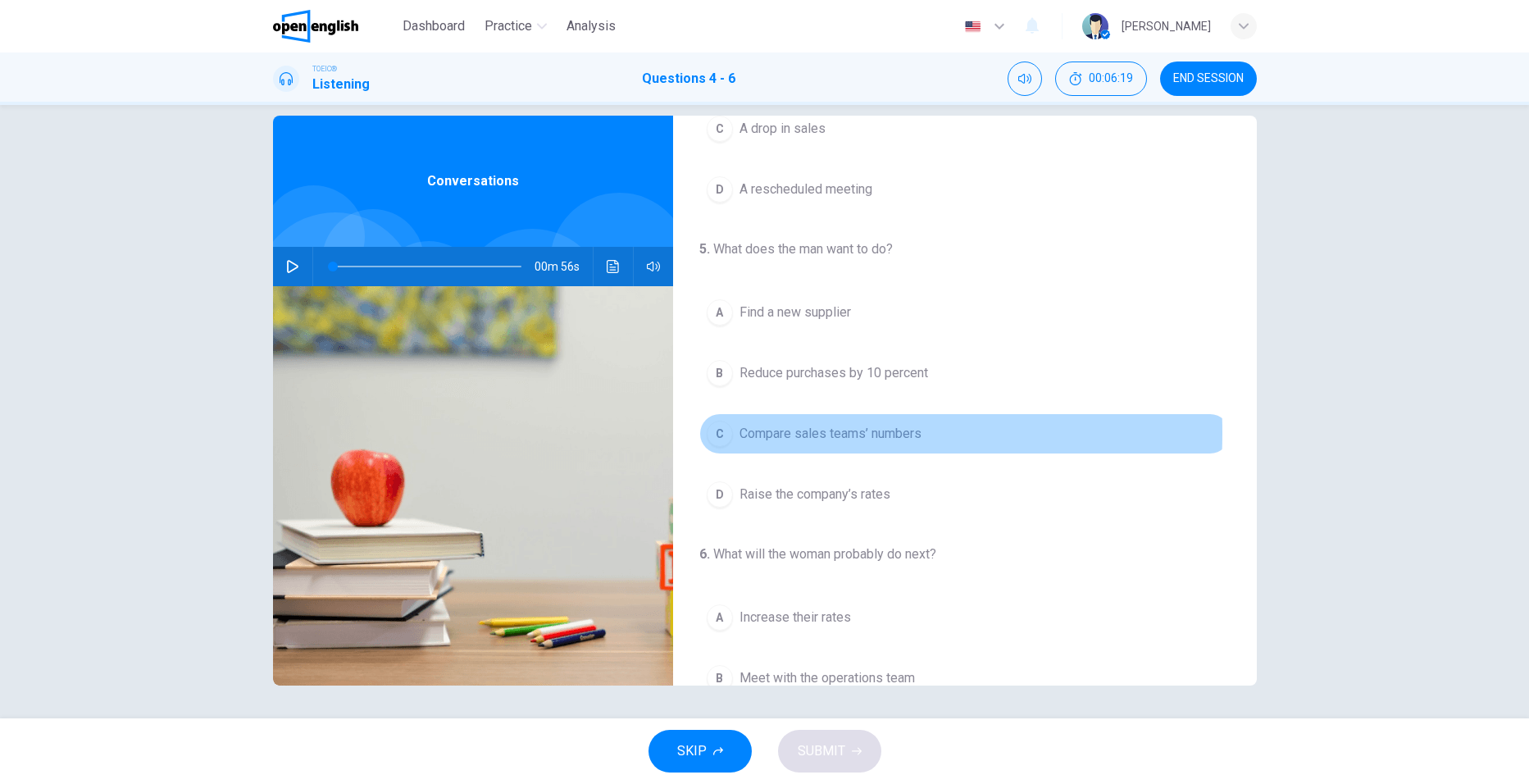
click at [717, 433] on div "C" at bounding box center [719, 434] width 26 height 26
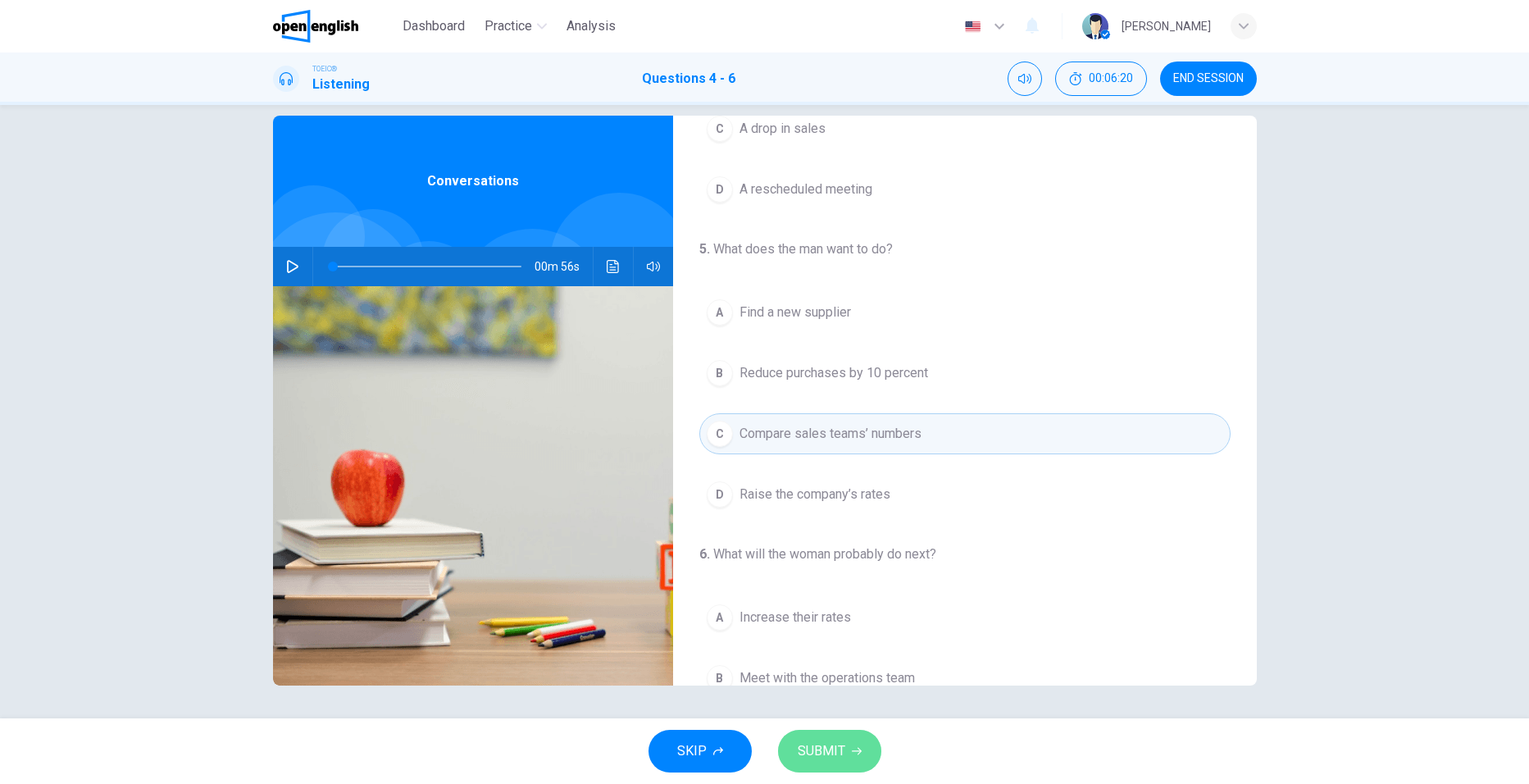
click at [829, 742] on span "SUBMIT" at bounding box center [822, 750] width 47 height 23
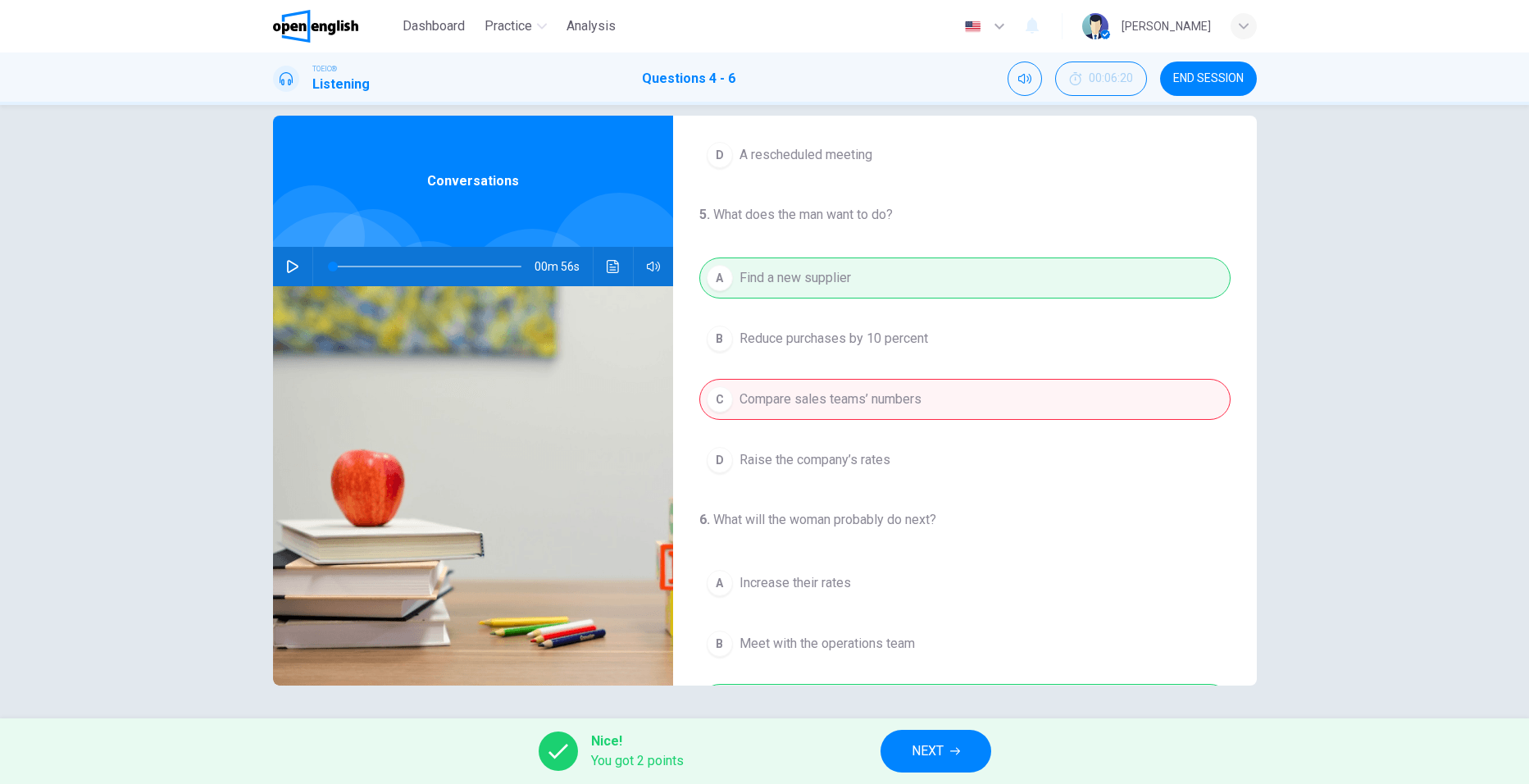
scroll to position [246, 0]
click at [929, 760] on span "NEXT" at bounding box center [927, 750] width 32 height 23
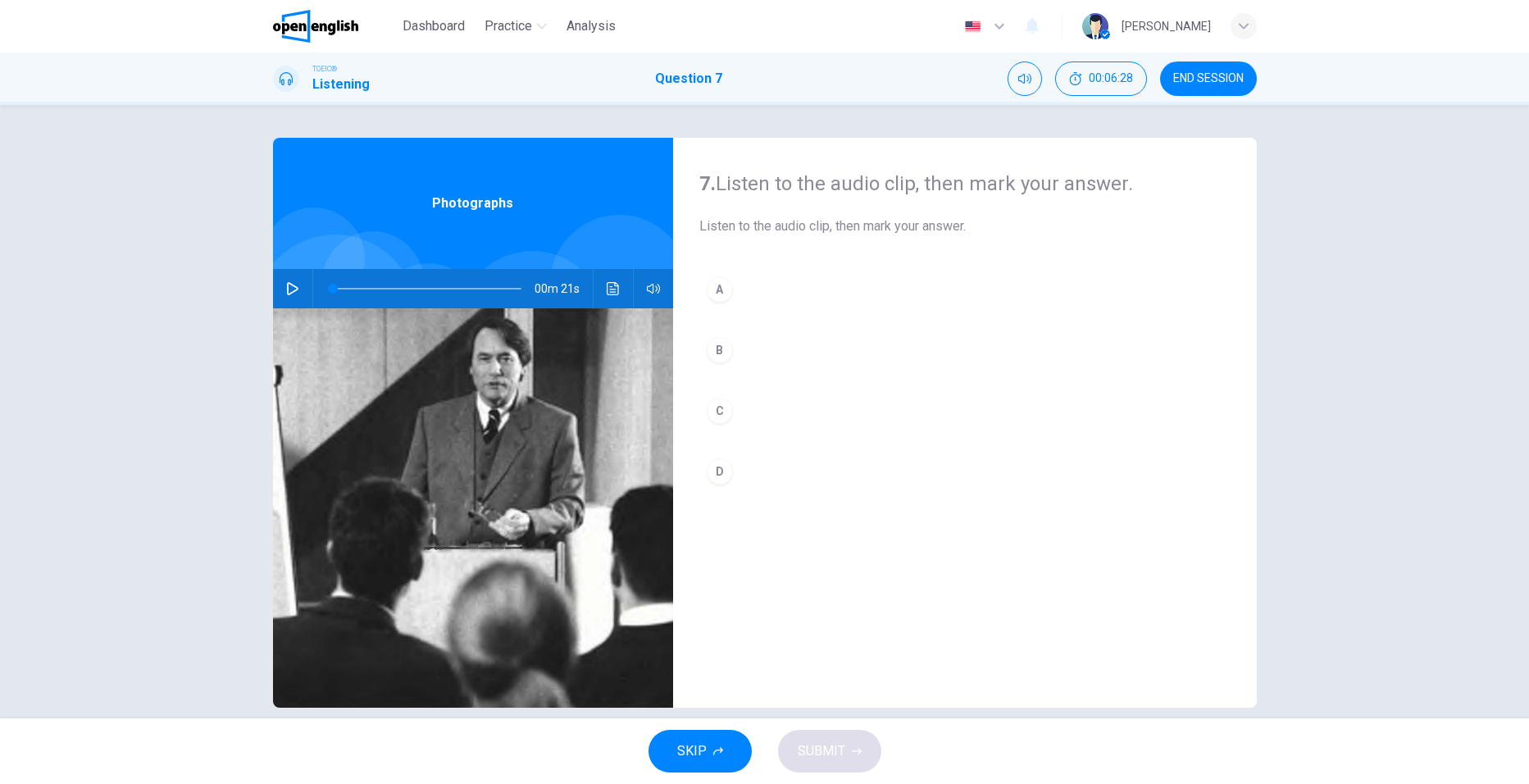
click at [291, 294] on icon "button" at bounding box center [293, 288] width 13 height 13
click at [279, 292] on button "button" at bounding box center [292, 288] width 26 height 39
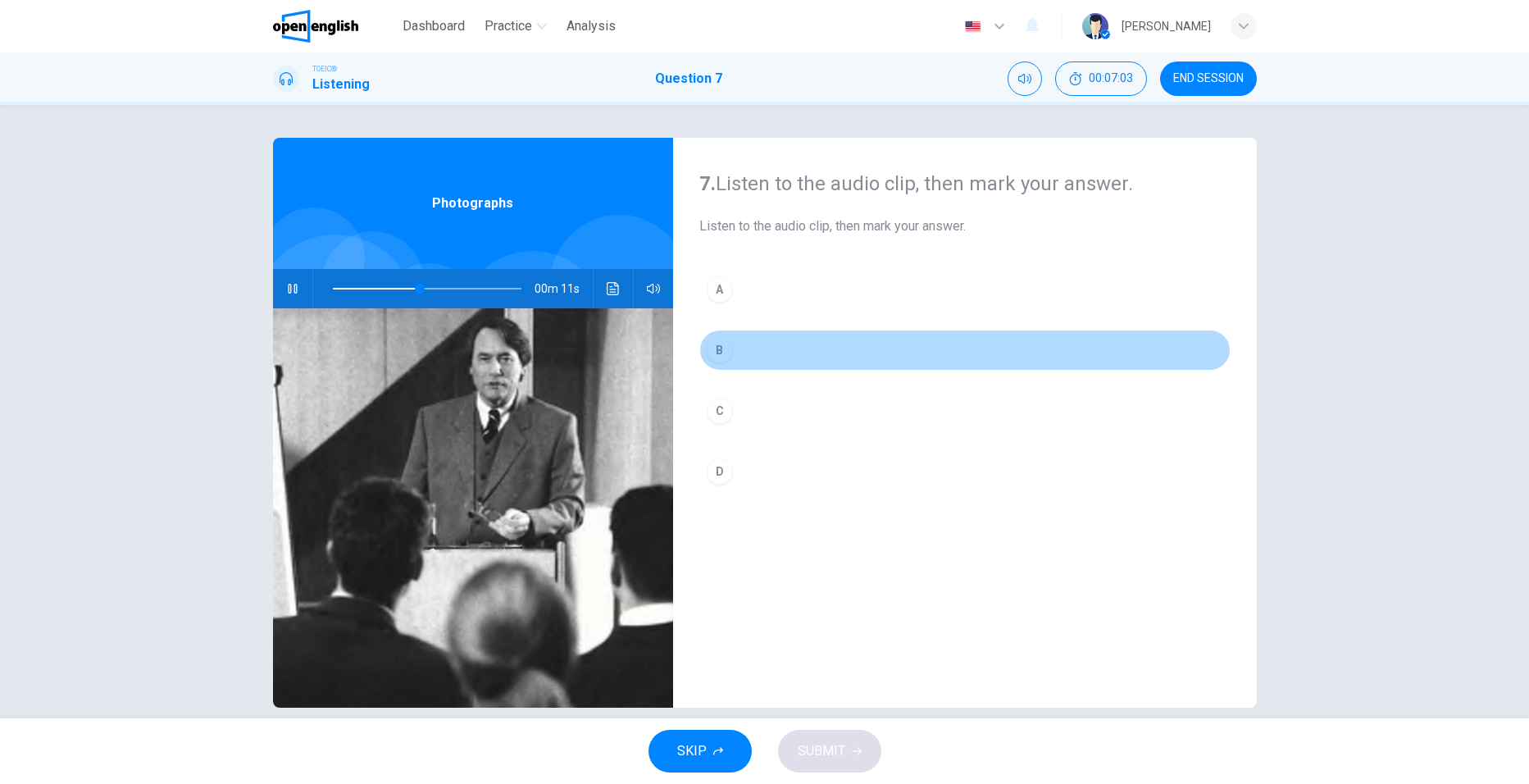
click at [713, 350] on div "B" at bounding box center [719, 350] width 26 height 26
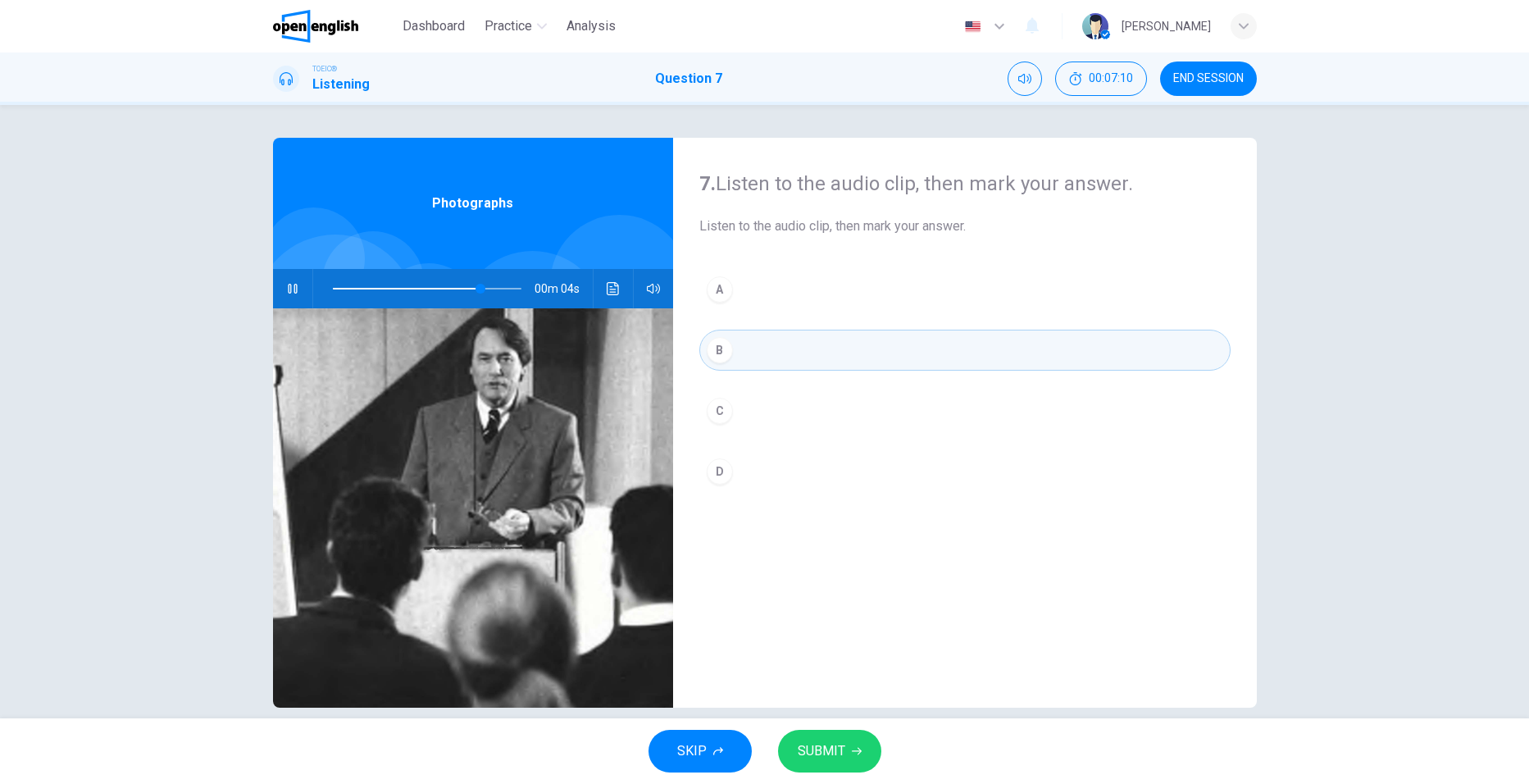
click at [719, 406] on div "C" at bounding box center [719, 411] width 26 height 26
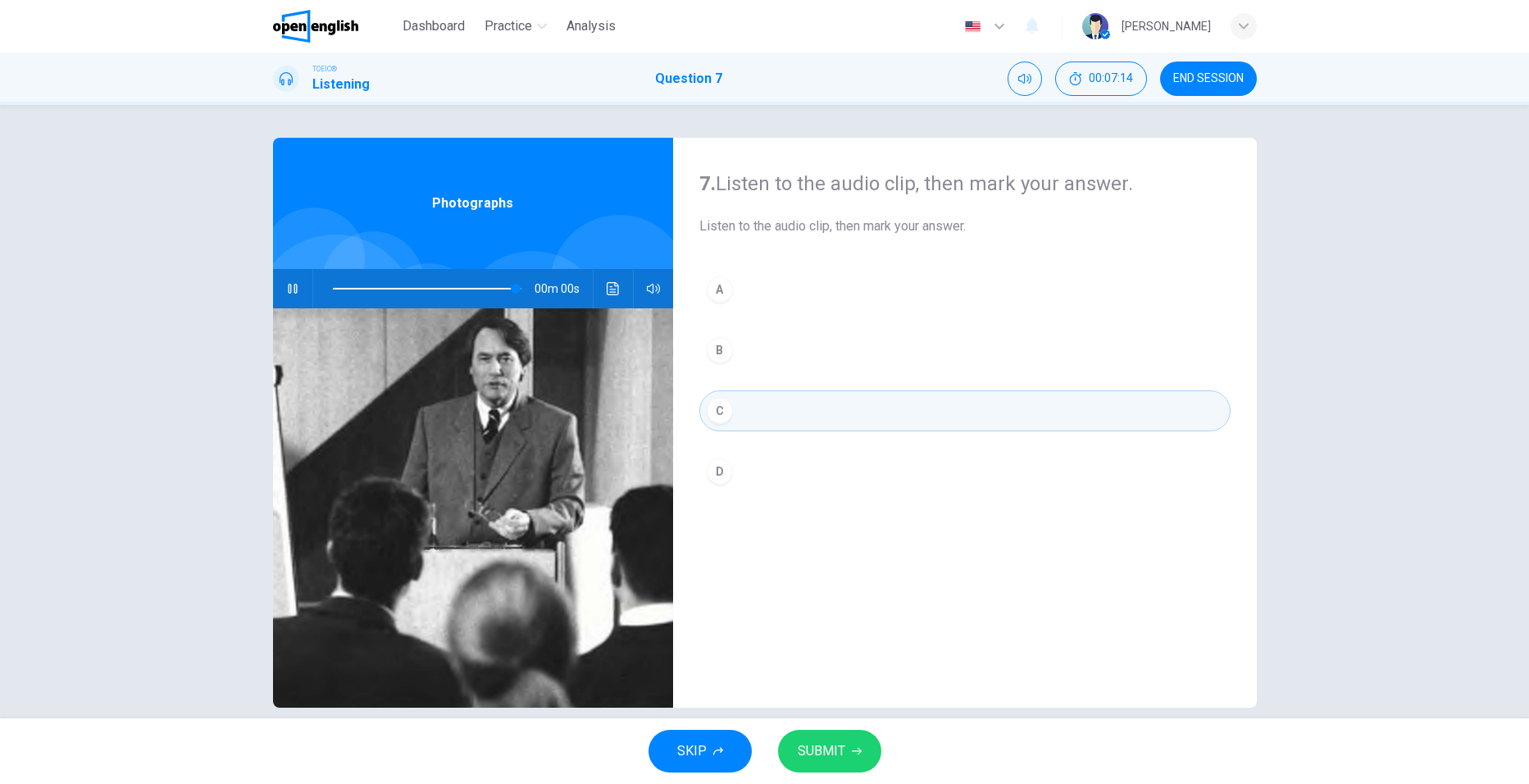
type input "*"
click at [819, 752] on span "SUBMIT" at bounding box center [822, 750] width 47 height 23
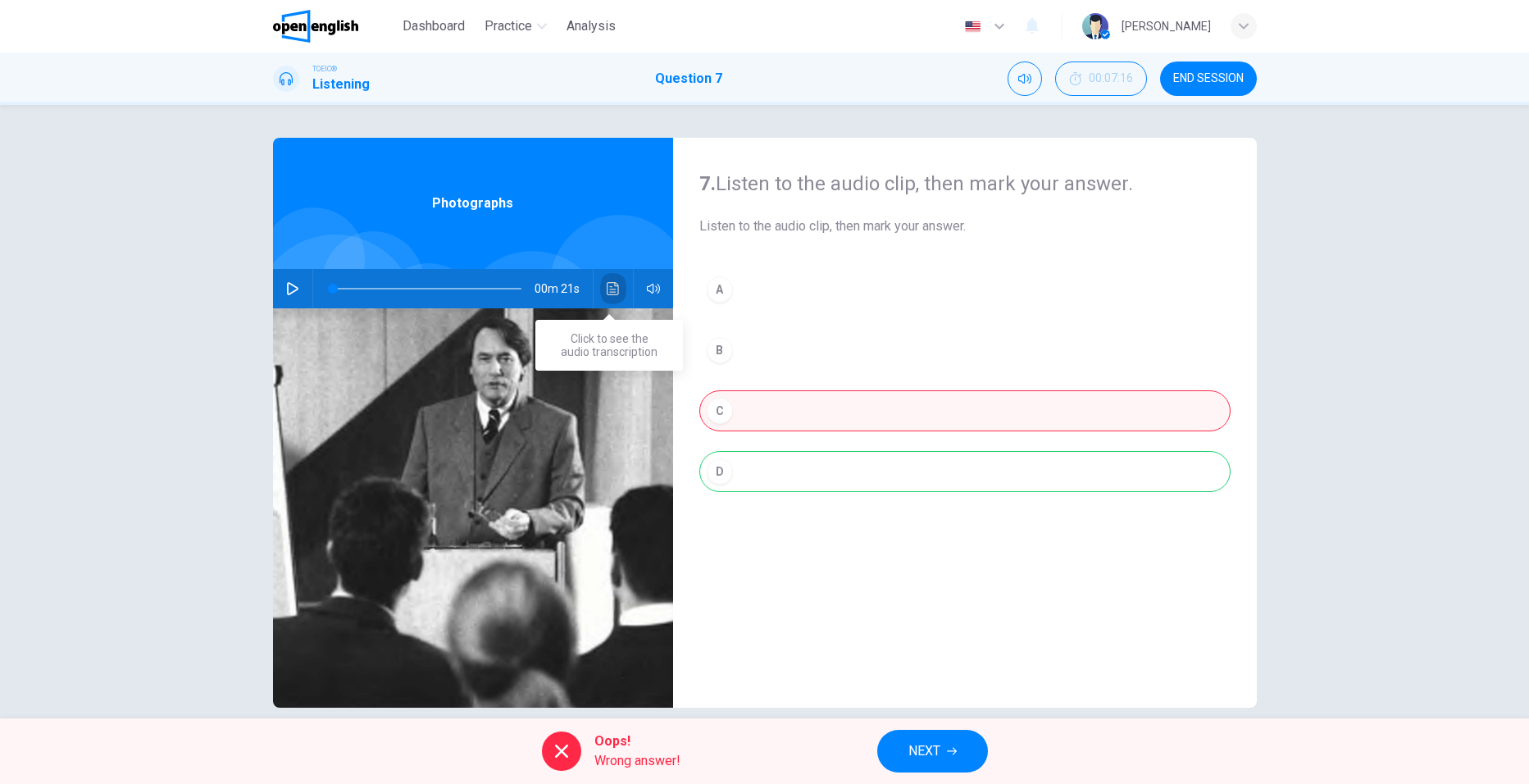
click at [609, 278] on button "Click to see the audio transcription" at bounding box center [613, 288] width 26 height 39
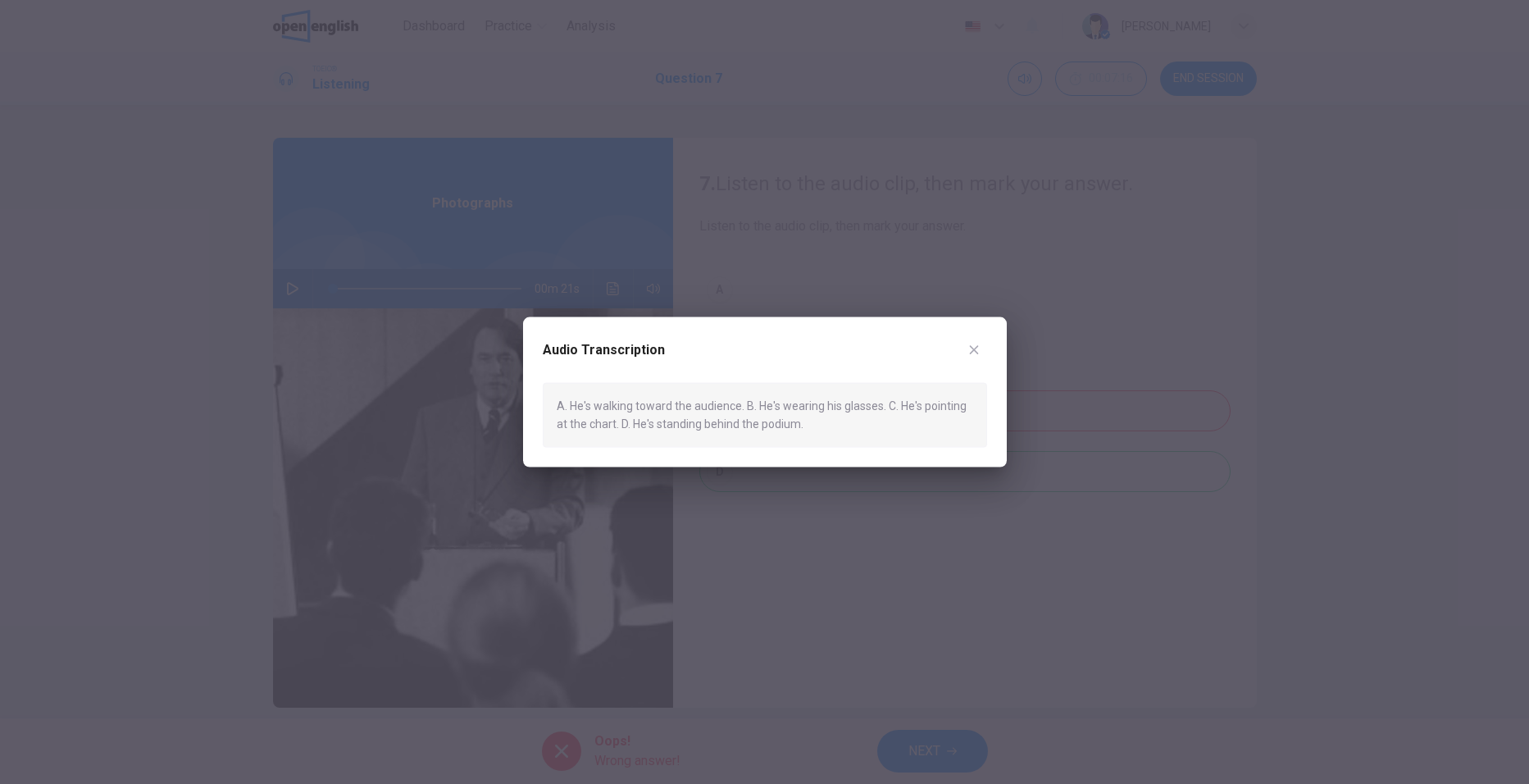
click at [972, 356] on icon "button" at bounding box center [974, 350] width 13 height 13
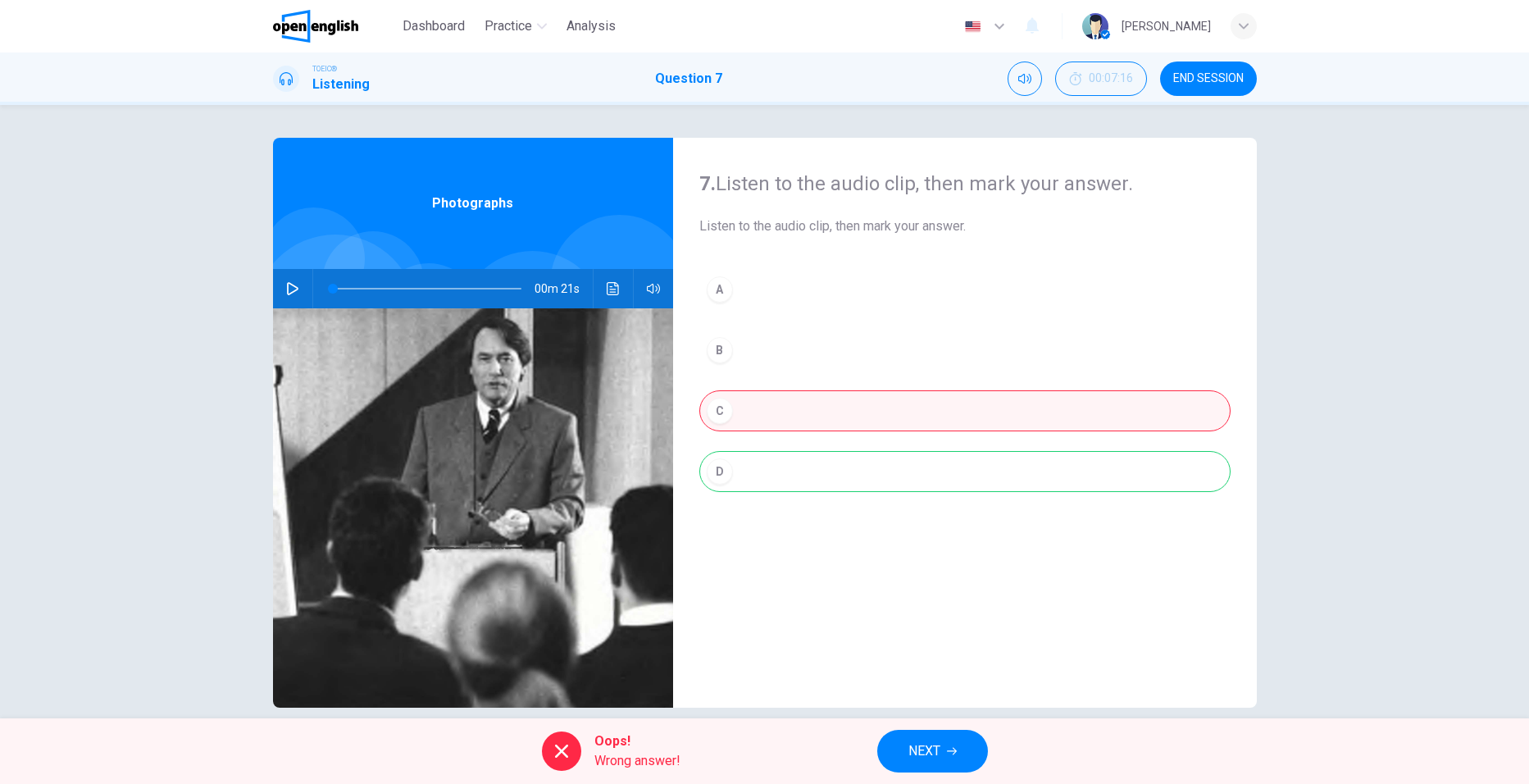
click at [607, 282] on icon "Click to see the audio transcription" at bounding box center [613, 288] width 13 height 13
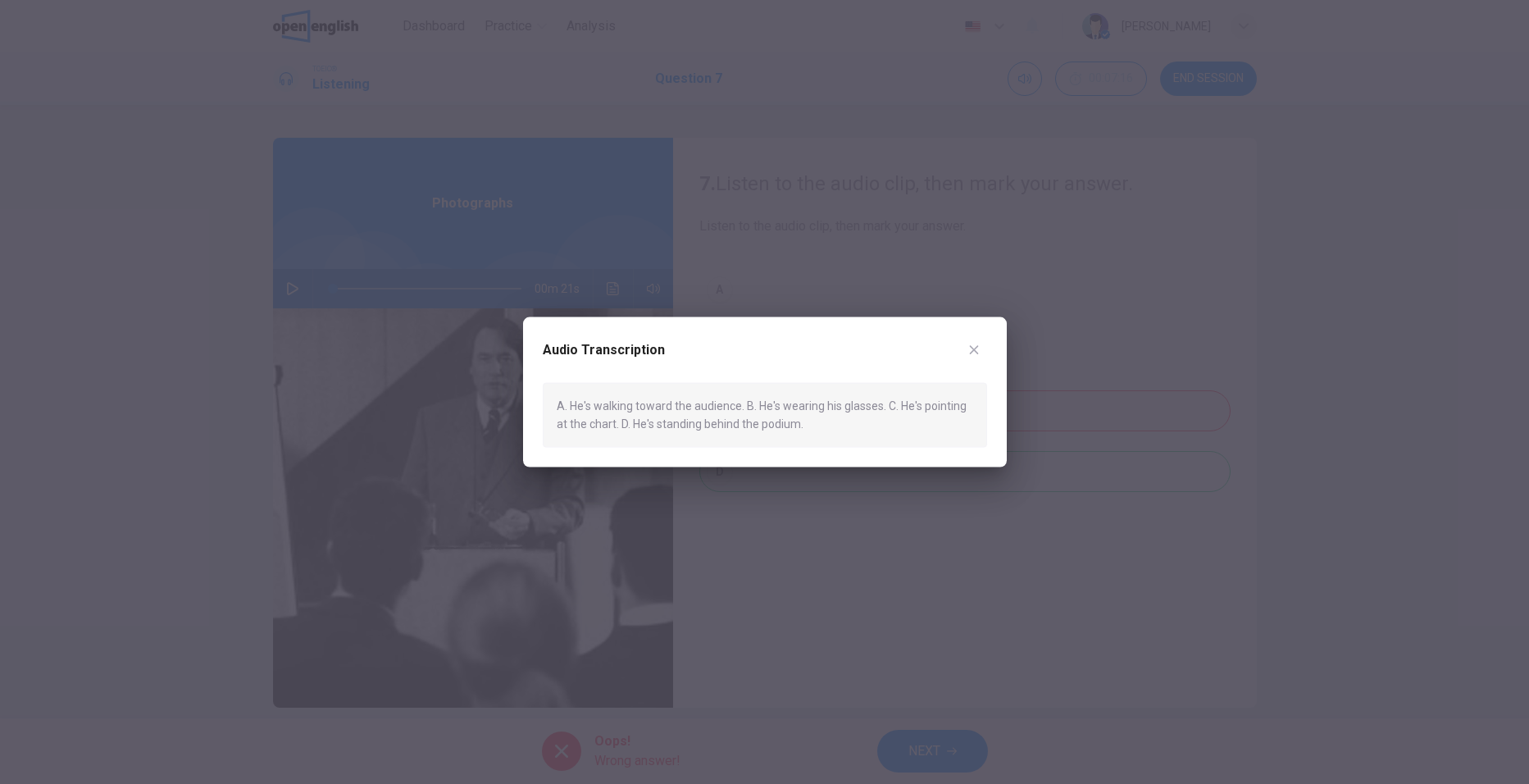
click at [978, 350] on icon "button" at bounding box center [974, 350] width 13 height 13
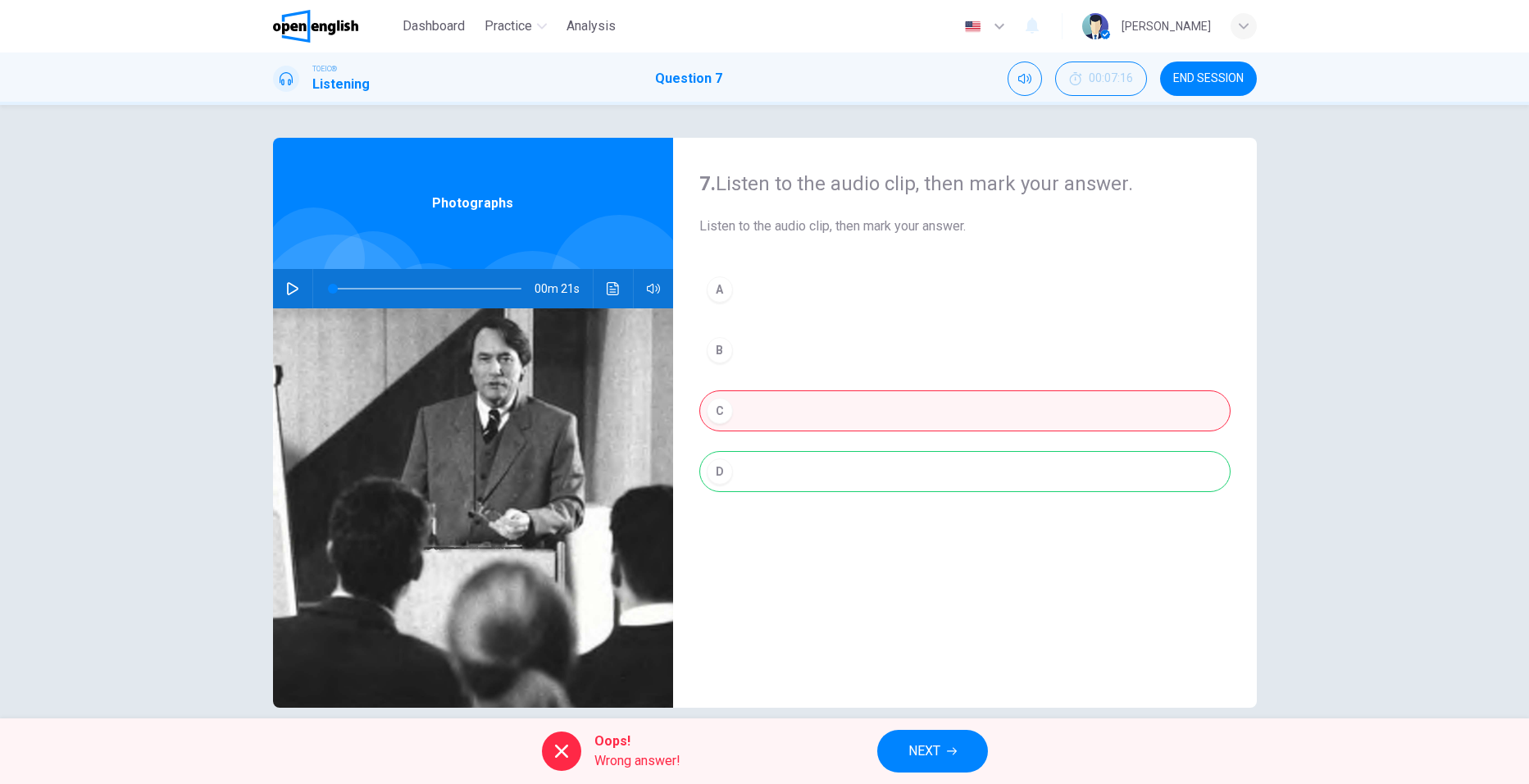
click at [739, 483] on div "A B C D" at bounding box center [965, 397] width 531 height 256
click at [924, 737] on button "NEXT" at bounding box center [932, 750] width 110 height 43
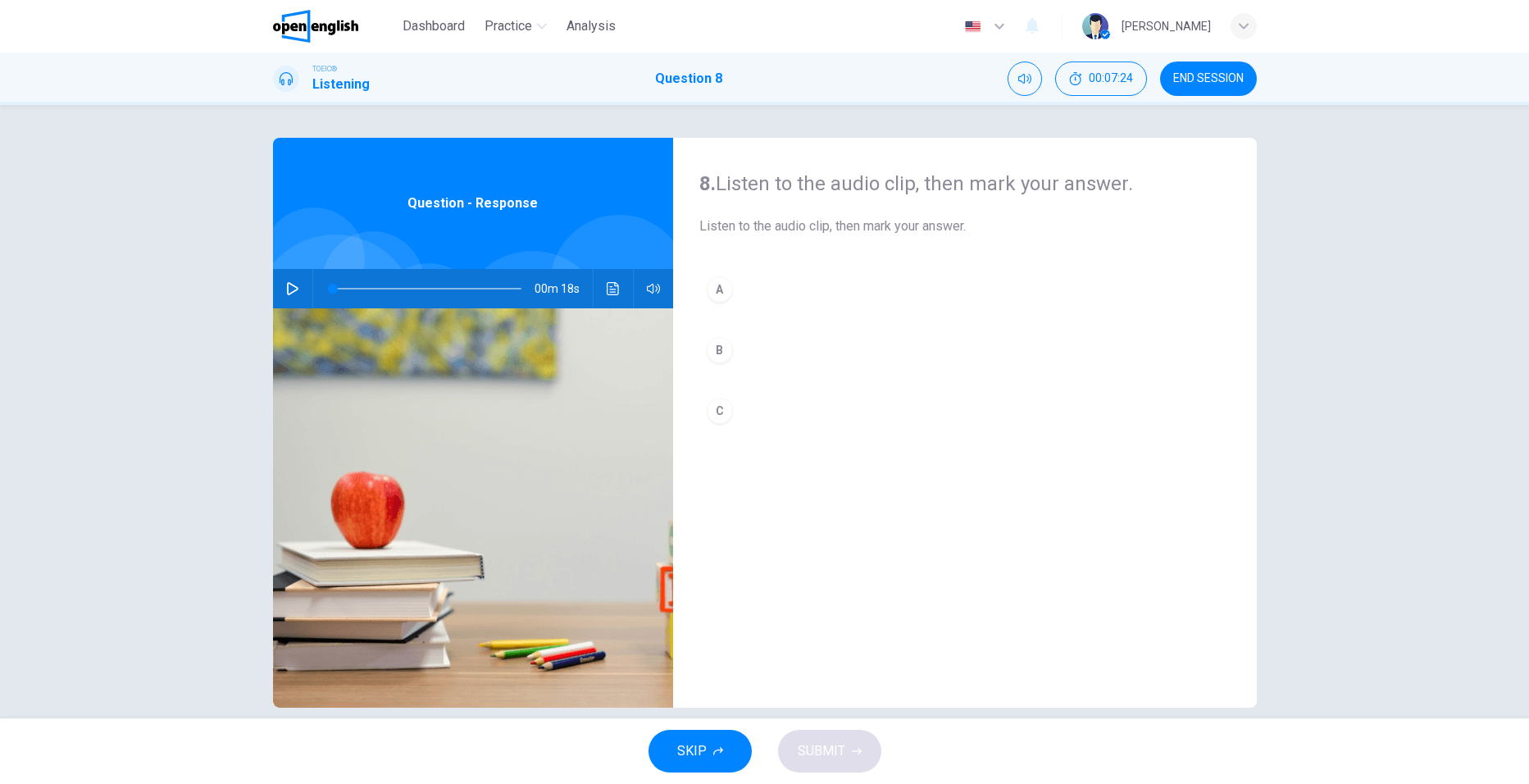
drag, startPoint x: 437, startPoint y: 23, endPoint x: 822, endPoint y: 117, distance: 396.3
click at [437, 23] on span "Dashboard" at bounding box center [434, 26] width 62 height 20
